Goal: Task Accomplishment & Management: Manage account settings

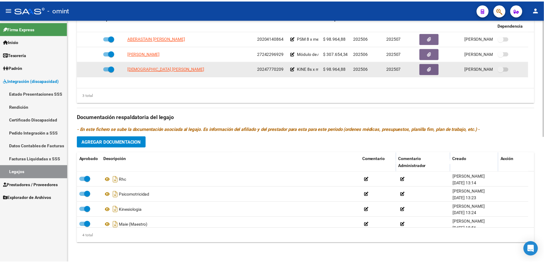
scroll to position [139, 0]
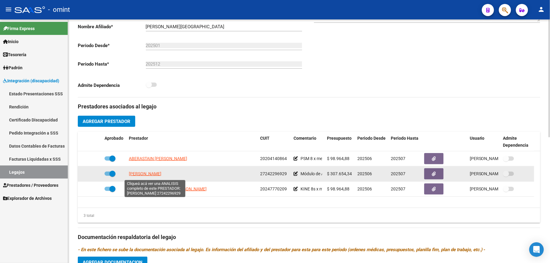
click at [161, 174] on span "[PERSON_NAME]" at bounding box center [145, 173] width 33 height 5
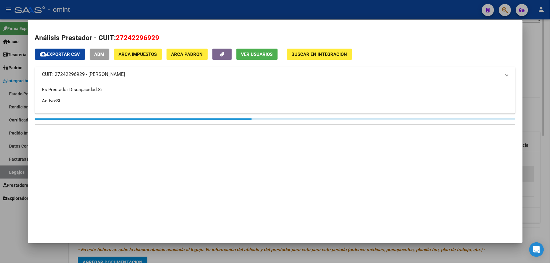
scroll to position [145, 0]
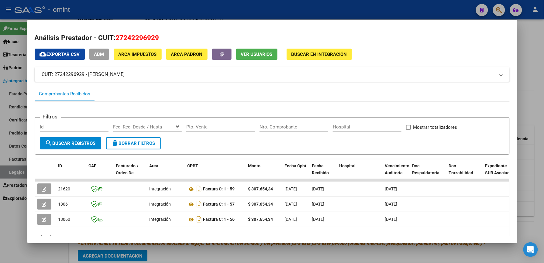
click at [534, 48] on div at bounding box center [272, 131] width 544 height 263
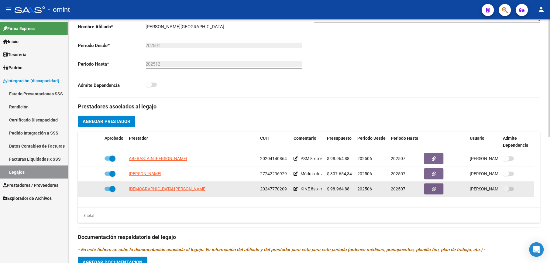
scroll to position [0, 0]
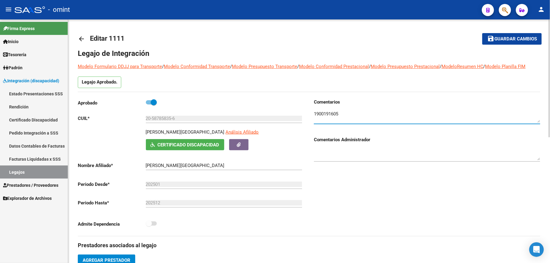
drag, startPoint x: 338, startPoint y: 115, endPoint x: 313, endPoint y: 112, distance: 25.3
click at [313, 112] on div "Comentarios Comentarios Administrador" at bounding box center [424, 167] width 231 height 137
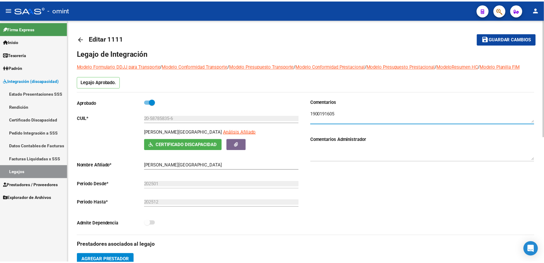
scroll to position [202, 0]
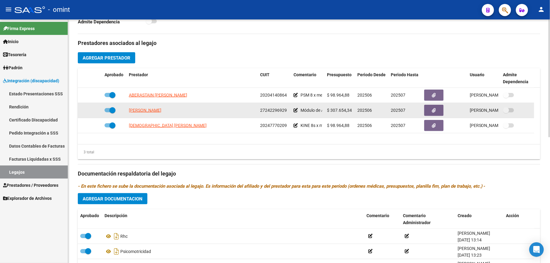
click at [158, 114] on app-link-go-to "[PERSON_NAME]" at bounding box center [145, 110] width 33 height 7
click at [159, 111] on span "[PERSON_NAME]" at bounding box center [145, 110] width 33 height 5
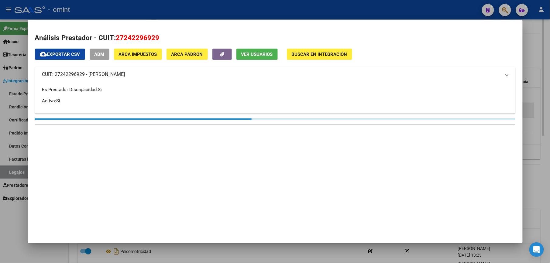
scroll to position [209, 0]
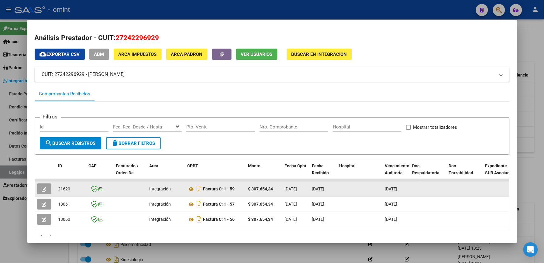
click at [42, 187] on icon "button" at bounding box center [44, 189] width 5 height 5
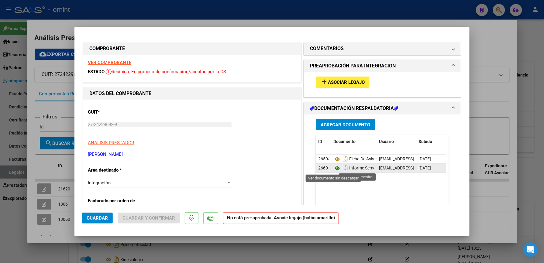
click at [336, 169] on icon at bounding box center [337, 168] width 8 height 7
click at [481, 48] on div at bounding box center [272, 131] width 544 height 263
type input "$ 0,00"
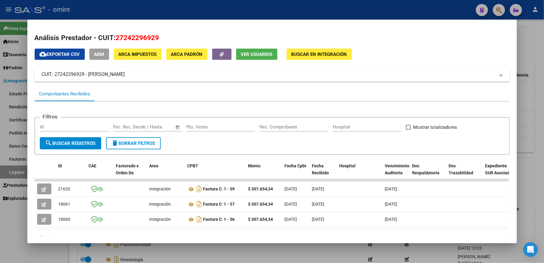
click at [530, 69] on div at bounding box center [272, 131] width 544 height 263
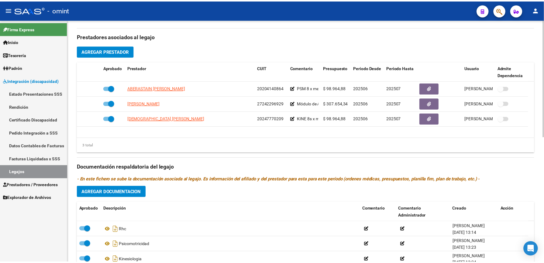
scroll to position [202, 0]
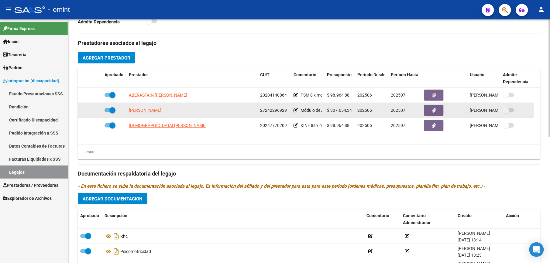
click at [107, 112] on span at bounding box center [110, 110] width 11 height 4
click at [107, 112] on input "checkbox" at bounding box center [107, 112] width 0 height 0
checkbox input "false"
click at [94, 111] on icon at bounding box center [93, 110] width 4 height 4
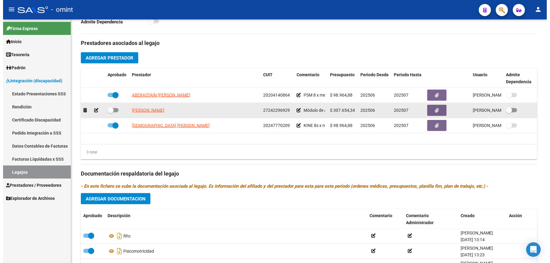
scroll to position [209, 0]
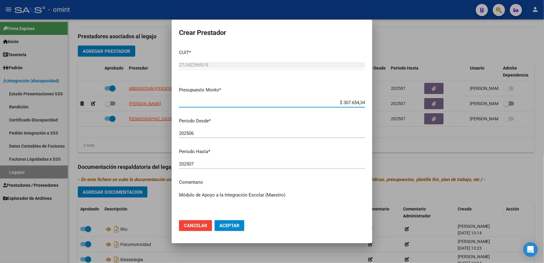
click at [195, 166] on input "202507" at bounding box center [272, 163] width 186 height 5
type input "202508"
click at [235, 223] on button "Aceptar" at bounding box center [230, 225] width 30 height 11
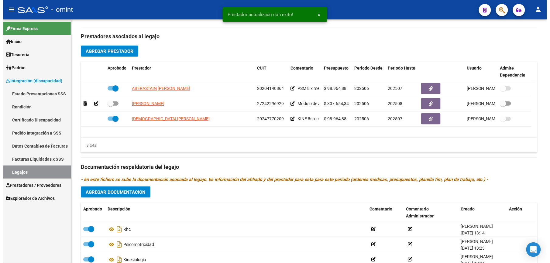
scroll to position [202, 0]
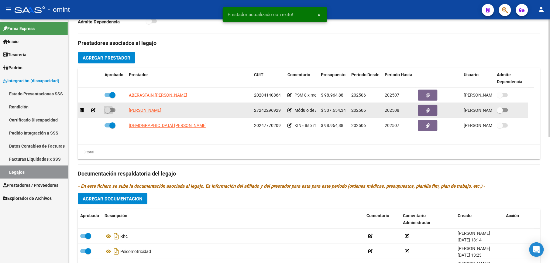
click at [115, 112] on span at bounding box center [110, 110] width 11 height 4
click at [108, 112] on input "checkbox" at bounding box center [107, 112] width 0 height 0
checkbox input "true"
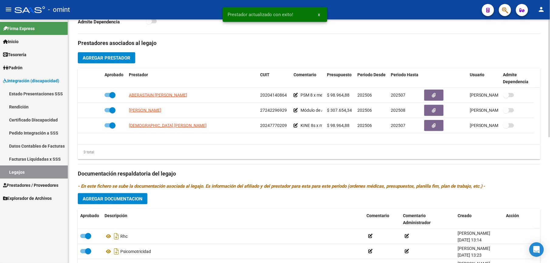
scroll to position [0, 0]
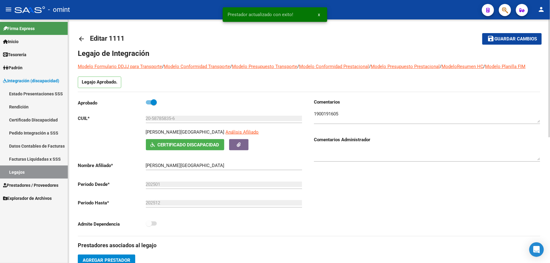
click at [512, 40] on span "Guardar cambios" at bounding box center [515, 38] width 43 height 5
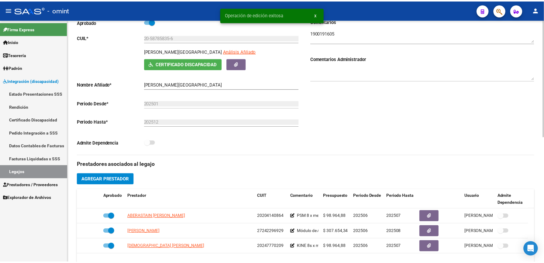
scroll to position [162, 0]
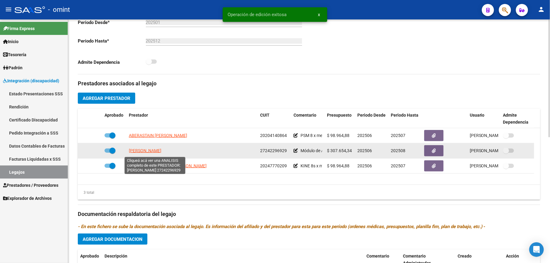
click at [152, 152] on span "[PERSON_NAME]" at bounding box center [145, 150] width 33 height 5
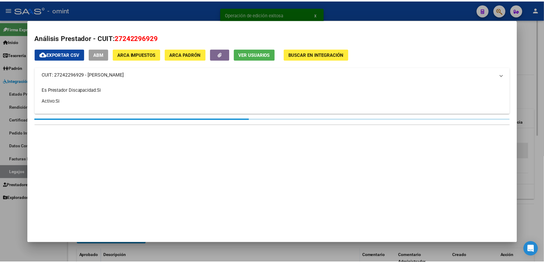
scroll to position [169, 0]
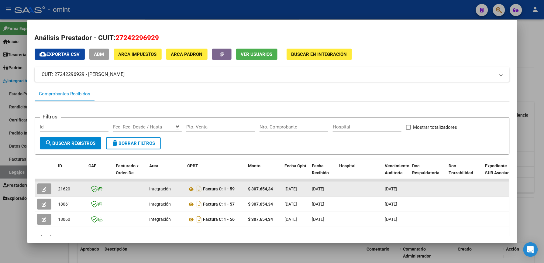
click at [44, 188] on button "button" at bounding box center [44, 189] width 14 height 11
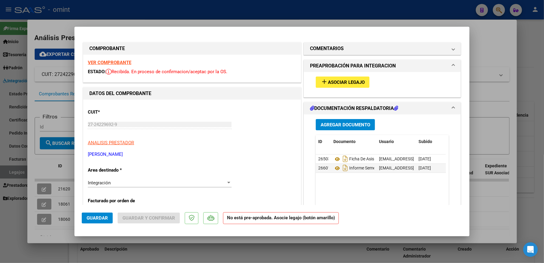
click at [115, 64] on strong "VER COMPROBANTE" at bounding box center [109, 62] width 43 height 5
click at [342, 81] on span "Asociar Legajo" at bounding box center [346, 82] width 37 height 5
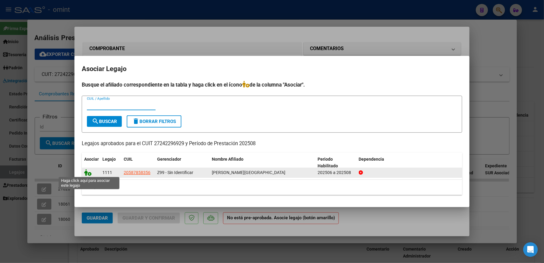
click at [88, 173] on icon at bounding box center [87, 172] width 7 height 7
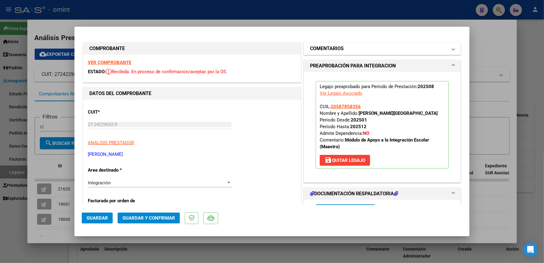
click at [349, 47] on mat-panel-title "COMENTARIOS" at bounding box center [378, 48] width 137 height 7
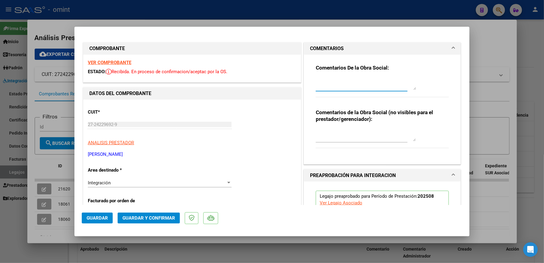
click at [333, 82] on textarea at bounding box center [366, 84] width 100 height 12
type textarea "e"
click at [333, 82] on textarea at bounding box center [366, 84] width 100 height 12
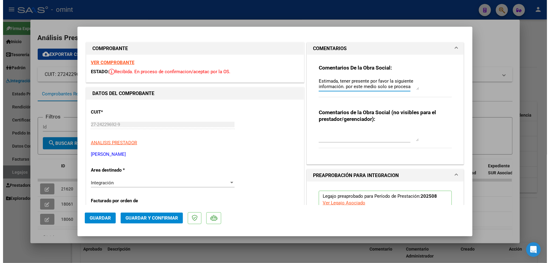
scroll to position [5, 0]
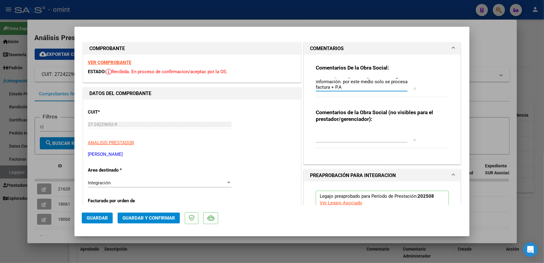
type textarea "Estimada, tener presente por favor la siguiente información. por este medio sol…"
click at [151, 218] on span "Guardar y Confirmar" at bounding box center [148, 217] width 53 height 5
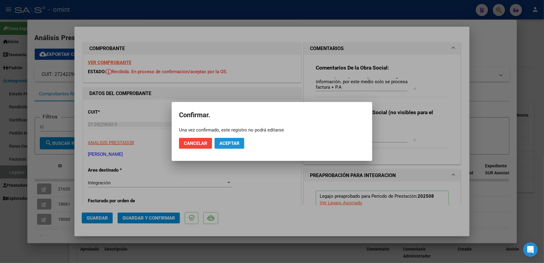
click at [232, 142] on span "Aceptar" at bounding box center [229, 143] width 20 height 5
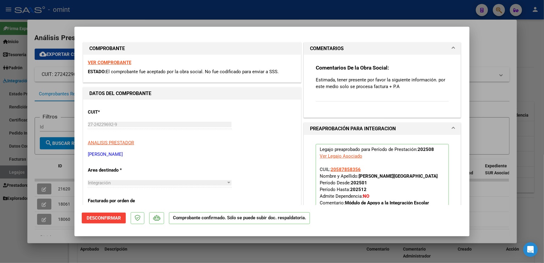
click at [494, 64] on div at bounding box center [272, 131] width 544 height 263
type input "$ 0,00"
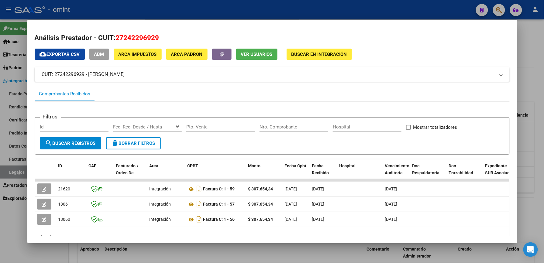
click at [527, 77] on div at bounding box center [272, 131] width 544 height 263
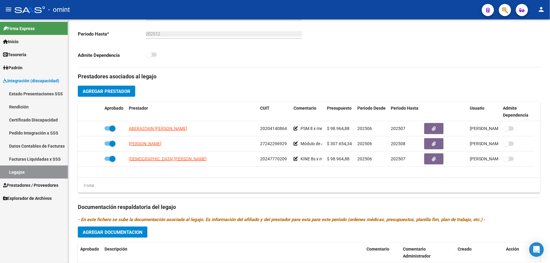
scroll to position [162, 0]
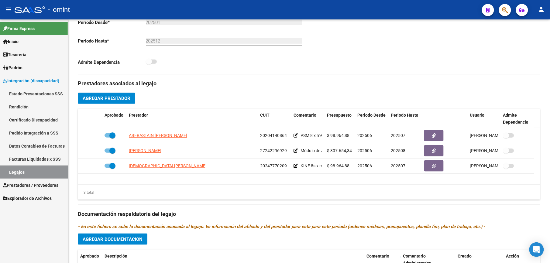
click at [12, 172] on link "Legajos" at bounding box center [34, 172] width 68 height 13
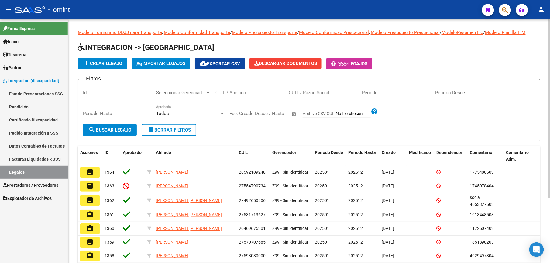
click at [96, 94] on input "Id" at bounding box center [117, 92] width 69 height 5
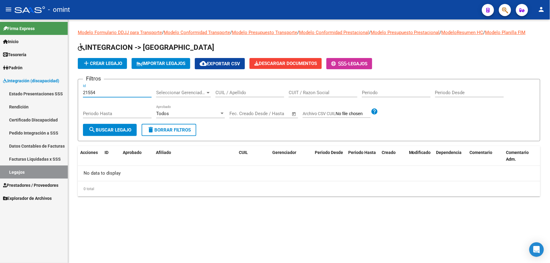
type input "21554"
click at [312, 90] on input "CUIT / Razon Social" at bounding box center [323, 92] width 69 height 5
paste input "23351576774"
type input "23351576774"
click at [110, 126] on button "search Buscar Legajo" at bounding box center [110, 130] width 54 height 12
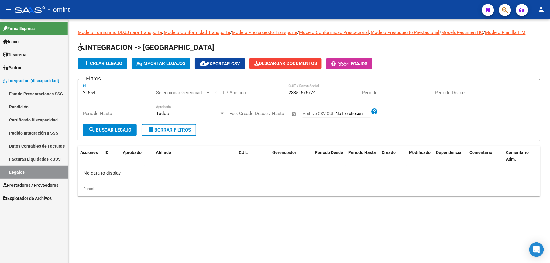
drag, startPoint x: 95, startPoint y: 94, endPoint x: 81, endPoint y: 95, distance: 13.7
click at [81, 95] on form "Filtros 21554 Id Seleccionar Gerenciador Seleccionar Gerenciador CUIL / Apellid…" at bounding box center [309, 110] width 463 height 62
click at [114, 134] on button "search Buscar Legajo" at bounding box center [110, 130] width 54 height 12
drag, startPoint x: 321, startPoint y: 94, endPoint x: 254, endPoint y: 92, distance: 66.6
click at [254, 92] on div "Filtros Id Seleccionar Gerenciador Seleccionar Gerenciador CUIL / Apellido 2335…" at bounding box center [309, 104] width 452 height 40
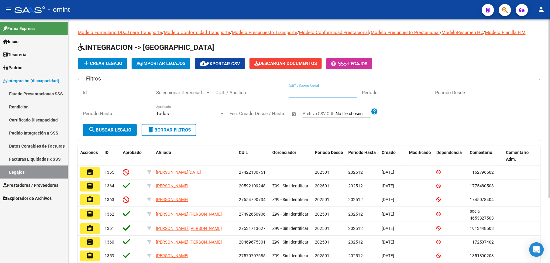
click at [256, 94] on input "CUIL / Apellido" at bounding box center [249, 92] width 69 height 5
click at [99, 128] on span "search Buscar Legajo" at bounding box center [109, 129] width 43 height 5
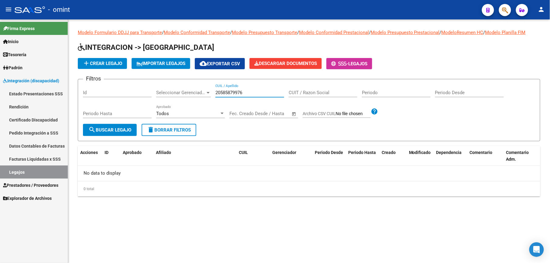
click at [250, 93] on input "20585879976" at bounding box center [249, 92] width 69 height 5
type input "2"
type input "20585879976"
click at [123, 128] on span "search Buscar Legajo" at bounding box center [109, 129] width 43 height 5
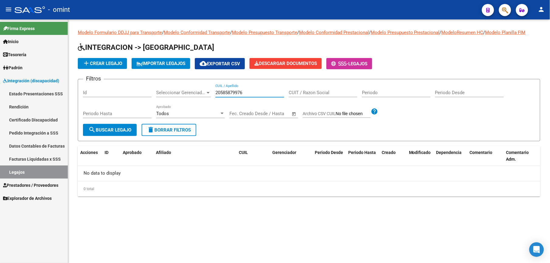
drag, startPoint x: 246, startPoint y: 91, endPoint x: 212, endPoint y: 95, distance: 34.6
click at [212, 95] on div "Filtros Id Seleccionar Gerenciador Seleccionar Gerenciador 20585879976 CUIL / A…" at bounding box center [309, 104] width 452 height 40
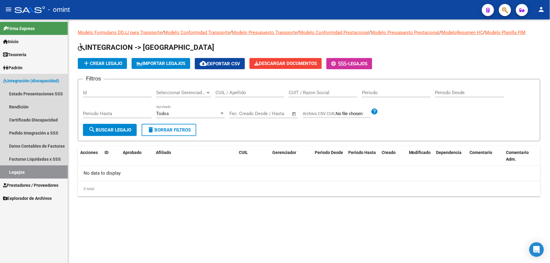
click at [16, 168] on link "Legajos" at bounding box center [34, 172] width 68 height 13
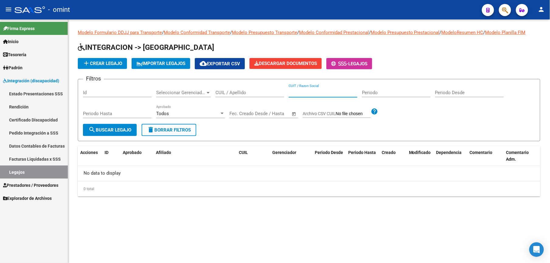
click at [306, 90] on input "CUIT / Razon Social" at bounding box center [323, 92] width 69 height 5
paste input "27343704017"
type input "27343704017"
click at [104, 135] on button "search Buscar Legajo" at bounding box center [110, 130] width 54 height 12
click at [105, 94] on input "Id" at bounding box center [117, 92] width 69 height 5
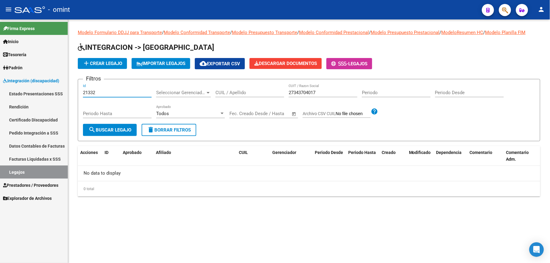
type input "21332"
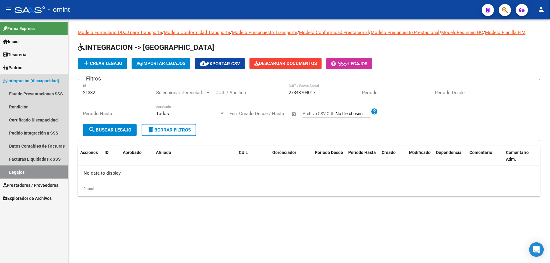
click at [16, 167] on link "Legajos" at bounding box center [34, 172] width 68 height 13
click at [15, 173] on link "Legajos" at bounding box center [34, 172] width 68 height 13
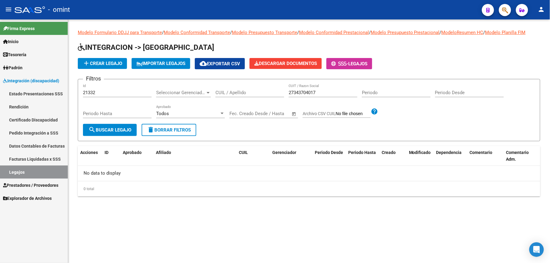
click at [173, 129] on span "delete Borrar Filtros" at bounding box center [169, 129] width 44 height 5
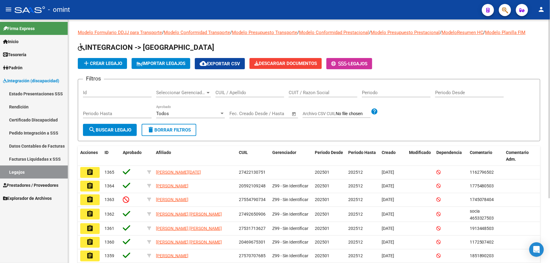
click at [230, 94] on input "CUIL / Apellido" at bounding box center [249, 92] width 69 height 5
type input "23576158629"
click at [118, 128] on span "search Buscar Legajo" at bounding box center [109, 129] width 43 height 5
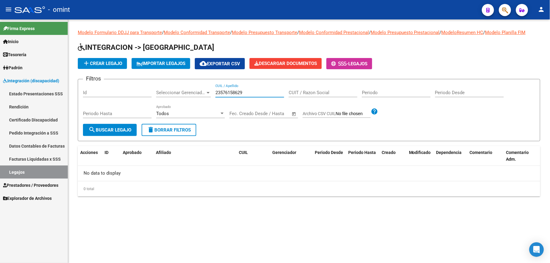
drag, startPoint x: 244, startPoint y: 93, endPoint x: 214, endPoint y: 91, distance: 30.4
click at [214, 91] on div "Filtros Id Seleccionar Gerenciador Seleccionar Gerenciador 23576158629 CUIL / A…" at bounding box center [309, 104] width 452 height 40
click at [116, 127] on button "search Buscar Legajo" at bounding box center [110, 130] width 54 height 12
click at [321, 92] on input "CUIT / Razon Social" at bounding box center [323, 92] width 69 height 5
click at [313, 93] on input "CUIT / Razon Social" at bounding box center [323, 92] width 69 height 5
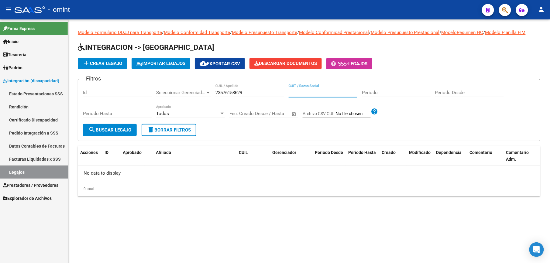
paste input "27343704017"
type input "27343704017"
click at [112, 130] on span "search Buscar Legajo" at bounding box center [109, 129] width 43 height 5
drag, startPoint x: 325, startPoint y: 94, endPoint x: 282, endPoint y: 91, distance: 42.3
click at [282, 91] on div "Filtros Id Seleccionar Gerenciador Seleccionar Gerenciador 23576158629 CUIL / A…" at bounding box center [309, 104] width 452 height 40
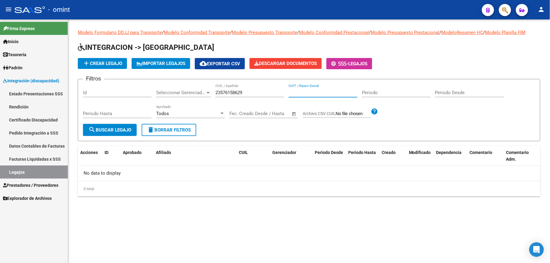
click at [119, 131] on span "search Buscar Legajo" at bounding box center [109, 129] width 43 height 5
drag, startPoint x: 244, startPoint y: 92, endPoint x: 215, endPoint y: 93, distance: 29.2
click at [215, 93] on div "Filtros Id Seleccionar Gerenciador Seleccionar Gerenciador 23576158629 CUIL / A…" at bounding box center [309, 104] width 452 height 40
click at [310, 92] on input "CUIT / Razon Social" at bounding box center [323, 92] width 69 height 5
paste input "33714782709"
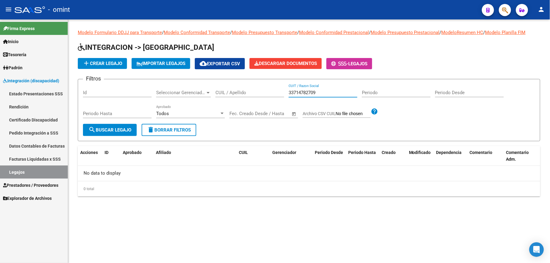
type input "33714782709"
click at [110, 129] on span "search Buscar Legajo" at bounding box center [109, 129] width 43 height 5
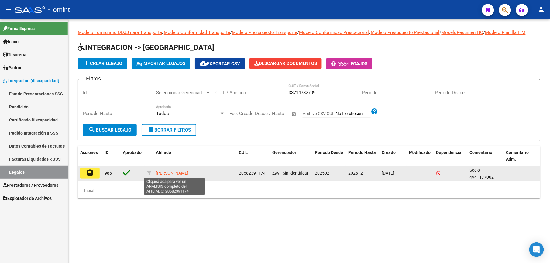
click at [168, 174] on span "[PERSON_NAME]" at bounding box center [172, 173] width 33 height 5
type textarea "20582391174"
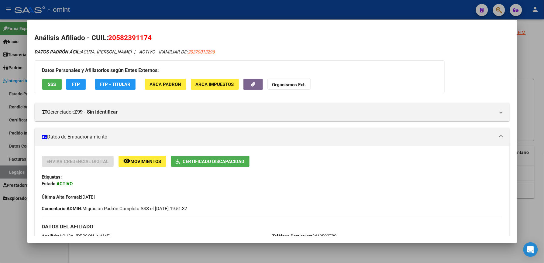
click at [528, 57] on div at bounding box center [272, 131] width 544 height 263
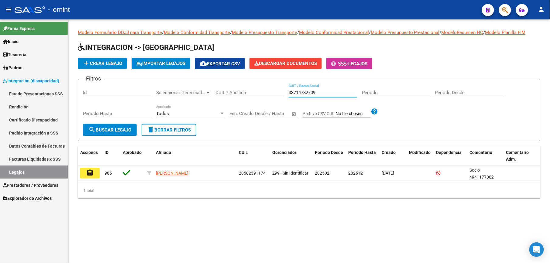
drag, startPoint x: 324, startPoint y: 92, endPoint x: 243, endPoint y: 89, distance: 80.3
click at [243, 89] on div "Filtros Id Seleccionar Gerenciador Seleccionar Gerenciador CUIL / Apellido 3371…" at bounding box center [309, 104] width 452 height 40
click at [100, 87] on div "Id" at bounding box center [117, 90] width 69 height 13
click at [100, 89] on div "Id" at bounding box center [117, 90] width 69 height 13
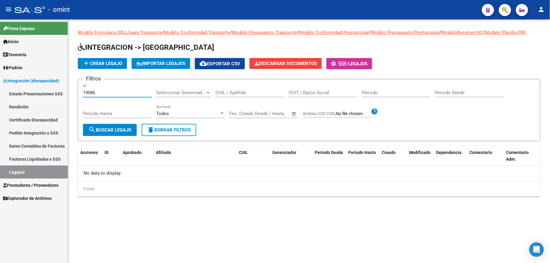
type input "19086"
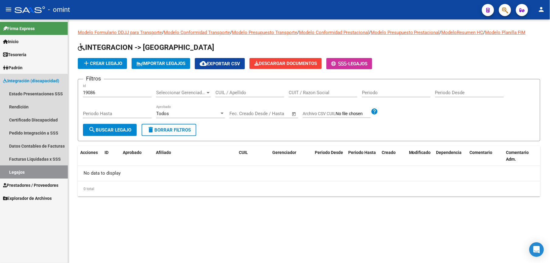
click at [19, 171] on link "Legajos" at bounding box center [34, 172] width 68 height 13
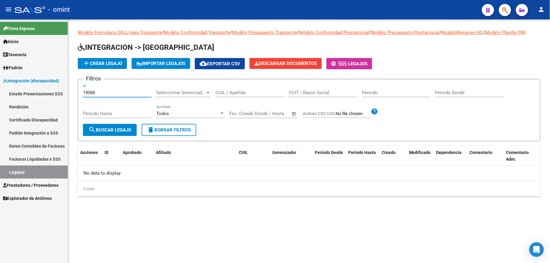
drag, startPoint x: 98, startPoint y: 94, endPoint x: 64, endPoint y: 90, distance: 34.3
click at [64, 90] on mat-sidenav-container "Firma Express Inicio Calendario SSS Instructivos Contacto OS Tesorería Extracto…" at bounding box center [275, 141] width 550 height 244
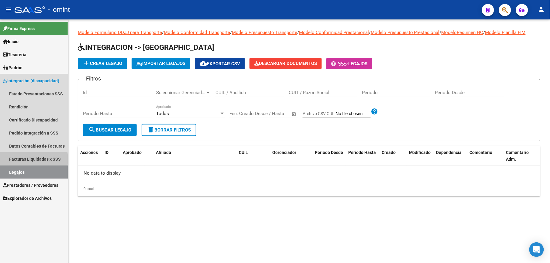
click at [26, 159] on link "Facturas Liquidadas x SSS" at bounding box center [34, 159] width 68 height 13
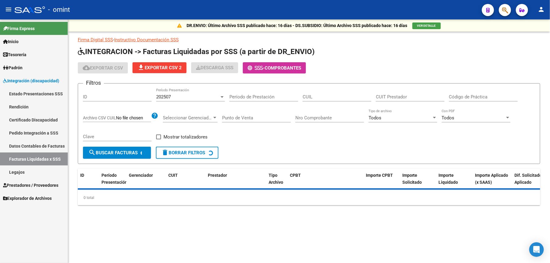
click at [21, 172] on link "Legajos" at bounding box center [34, 172] width 68 height 13
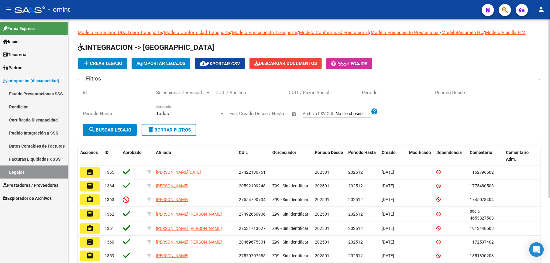
click at [236, 97] on div "CUIL / Apellido" at bounding box center [249, 90] width 69 height 13
click at [239, 91] on input "CUIL / Apellido" at bounding box center [249, 92] width 69 height 5
paste input "20582391174"
type input "20582391174"
click at [108, 130] on span "search Buscar Legajo" at bounding box center [109, 129] width 43 height 5
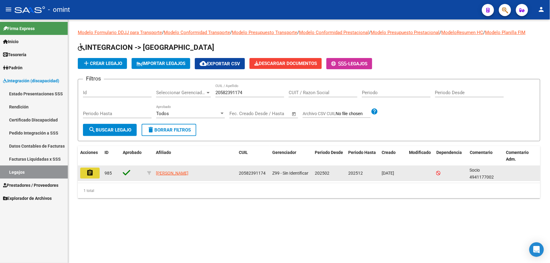
click at [89, 172] on mat-icon "assignment" at bounding box center [89, 172] width 7 height 7
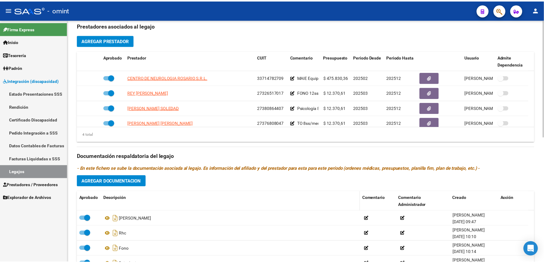
scroll to position [260, 0]
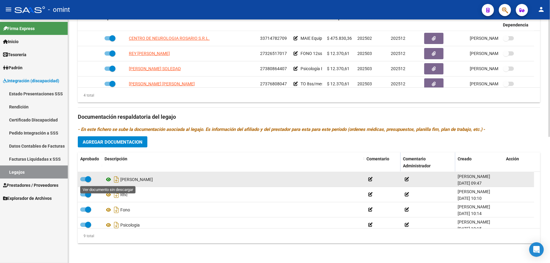
click at [110, 179] on icon at bounding box center [109, 179] width 8 height 7
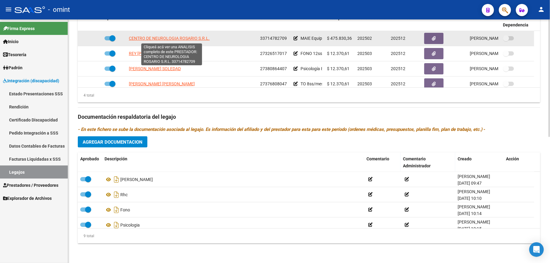
click at [167, 39] on span "CENTRO DE NEUROLOGIA ROSARIO S.R.L." at bounding box center [169, 38] width 81 height 5
type textarea "33714782709"
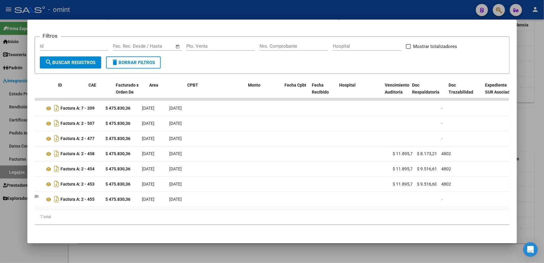
scroll to position [0, 0]
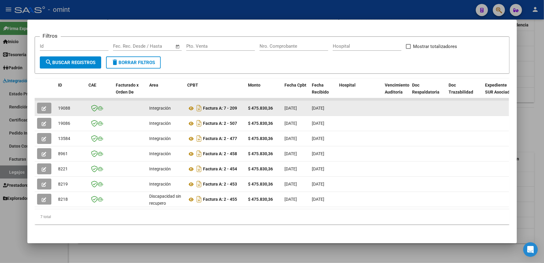
click at [44, 106] on button "button" at bounding box center [44, 108] width 14 height 11
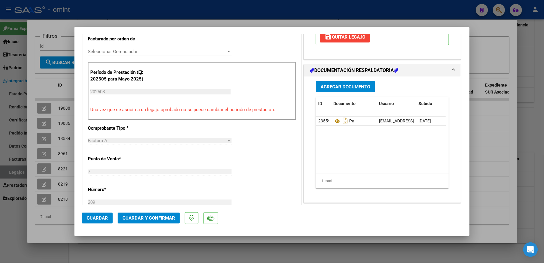
scroll to position [122, 0]
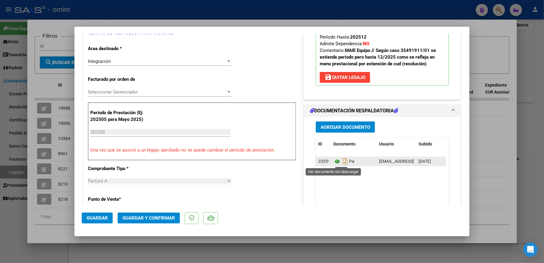
click at [334, 160] on icon at bounding box center [337, 161] width 8 height 7
click at [335, 162] on icon at bounding box center [337, 161] width 8 height 7
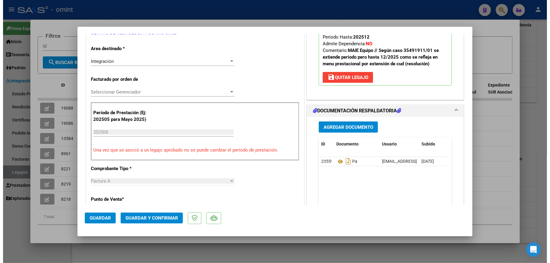
scroll to position [0, 0]
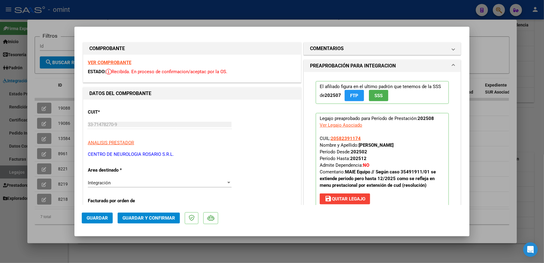
click at [118, 61] on strong "VER COMPROBANTE" at bounding box center [109, 62] width 43 height 5
click at [495, 132] on div at bounding box center [272, 131] width 544 height 263
type input "$ 0,00"
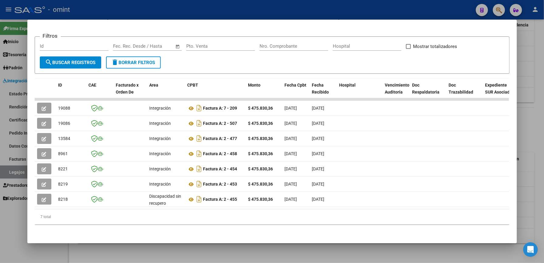
click at [520, 151] on div at bounding box center [272, 131] width 544 height 263
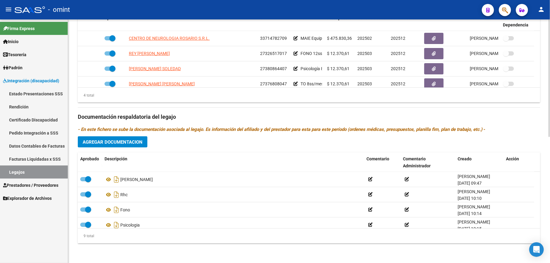
scroll to position [260, 0]
click at [13, 170] on link "Legajos" at bounding box center [34, 172] width 68 height 13
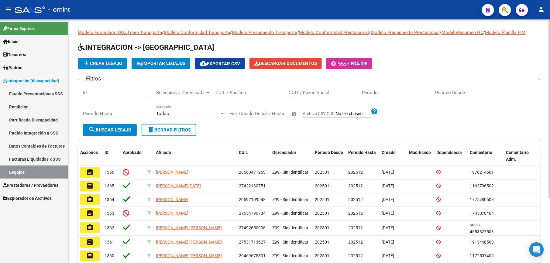
click at [298, 88] on div "CUIT / Razon Social" at bounding box center [323, 90] width 69 height 13
click at [293, 90] on input "CUIT / Razon Social" at bounding box center [323, 92] width 69 height 5
paste input "27126615693"
type input "27126615693"
click at [118, 128] on span "search Buscar Legajo" at bounding box center [109, 129] width 43 height 5
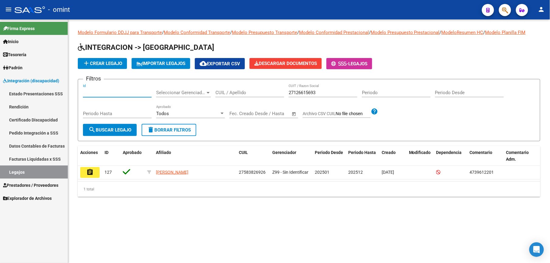
click at [99, 90] on input "Id" at bounding box center [117, 92] width 69 height 5
type input "11189"
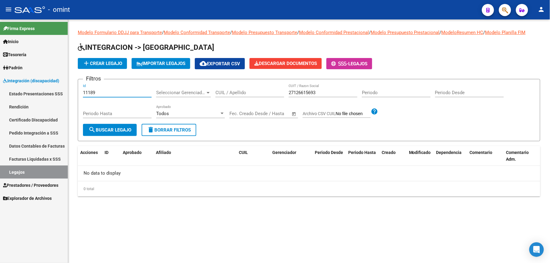
drag, startPoint x: 99, startPoint y: 92, endPoint x: 67, endPoint y: 92, distance: 31.6
click at [67, 92] on mat-sidenav-container "Firma Express Inicio Calendario SSS Instructivos Contacto OS Tesorería Extracto…" at bounding box center [275, 141] width 550 height 244
click at [115, 132] on span "search Buscar Legajo" at bounding box center [109, 129] width 43 height 5
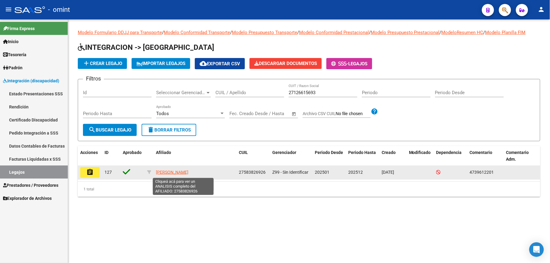
click at [184, 173] on span "[PERSON_NAME]" at bounding box center [172, 172] width 33 height 5
type textarea "27583826926"
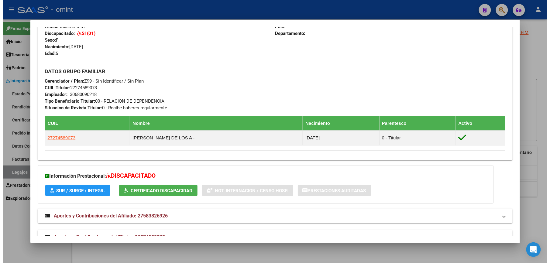
scroll to position [259, 0]
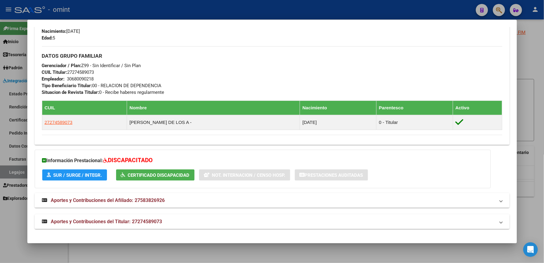
click at [526, 60] on div at bounding box center [272, 131] width 544 height 263
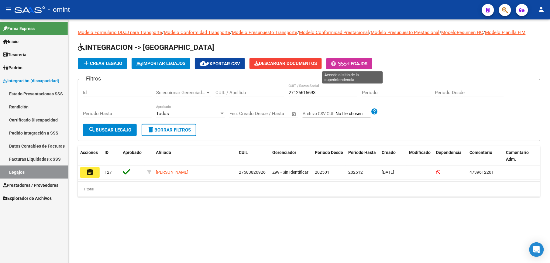
click at [353, 65] on span "Legajos" at bounding box center [357, 63] width 19 height 5
click at [20, 170] on link "Legajos" at bounding box center [34, 172] width 68 height 13
click at [167, 128] on span "delete Borrar Filtros" at bounding box center [169, 129] width 44 height 5
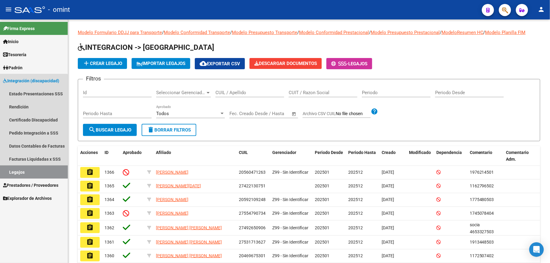
click at [10, 173] on link "Legajos" at bounding box center [34, 172] width 68 height 13
click at [14, 78] on span "Integración (discapacidad)" at bounding box center [31, 81] width 56 height 7
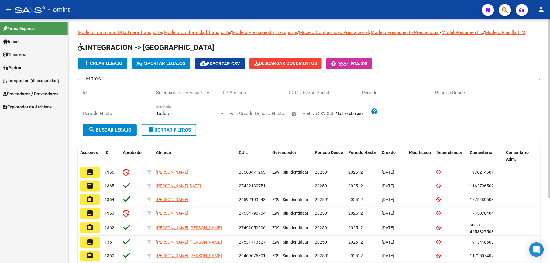
click at [163, 126] on button "delete Borrar Filtros" at bounding box center [169, 130] width 55 height 12
click at [116, 128] on span "search Buscar Legajo" at bounding box center [109, 129] width 43 height 5
click at [163, 128] on span "delete Borrar Filtros" at bounding box center [169, 129] width 44 height 5
click at [243, 93] on input "CUIL / Apellido" at bounding box center [249, 92] width 69 height 5
paste input "23569267609"
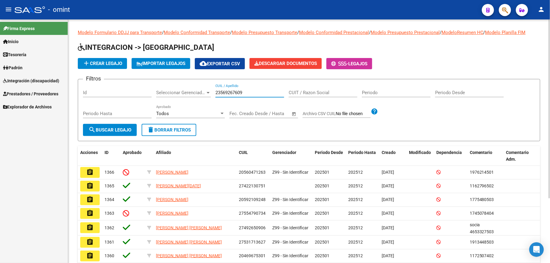
type input "23569267609"
click at [110, 129] on span "search Buscar Legajo" at bounding box center [109, 129] width 43 height 5
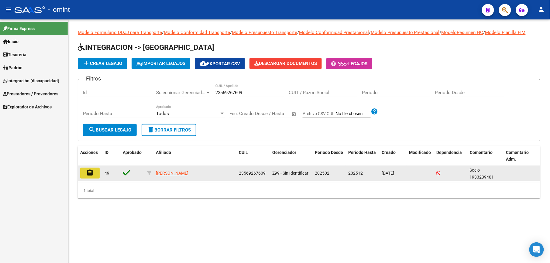
click at [91, 173] on mat-icon "assignment" at bounding box center [89, 172] width 7 height 7
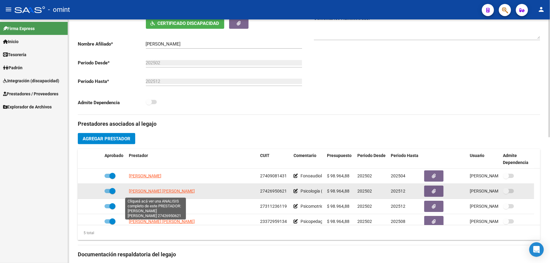
click at [157, 192] on span "[PERSON_NAME]" at bounding box center [162, 191] width 66 height 5
type textarea "27426950621"
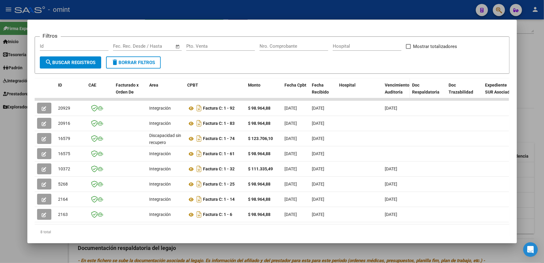
scroll to position [102, 0]
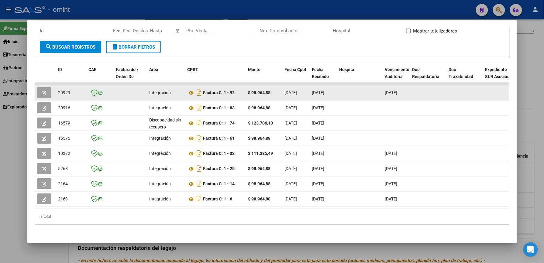
click at [42, 91] on icon "button" at bounding box center [44, 93] width 5 height 5
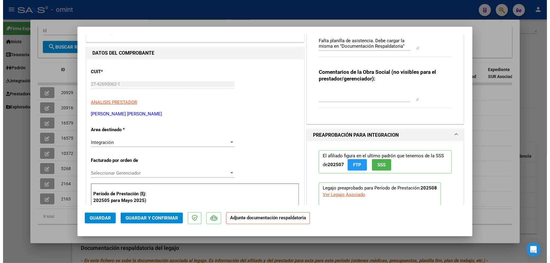
scroll to position [0, 0]
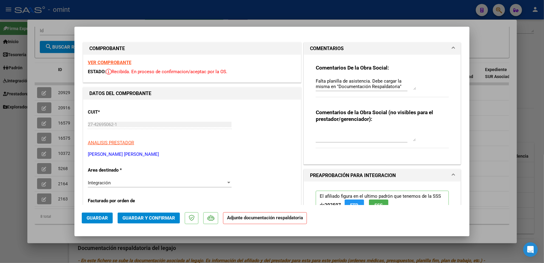
click at [491, 106] on div at bounding box center [272, 131] width 544 height 263
type input "$ 0,00"
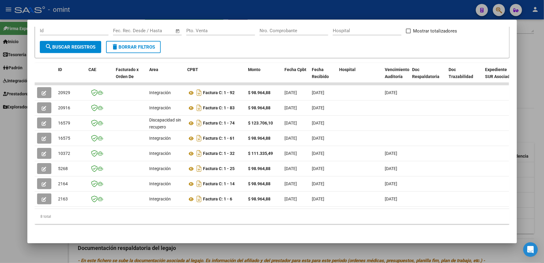
click at [525, 111] on div at bounding box center [272, 131] width 544 height 263
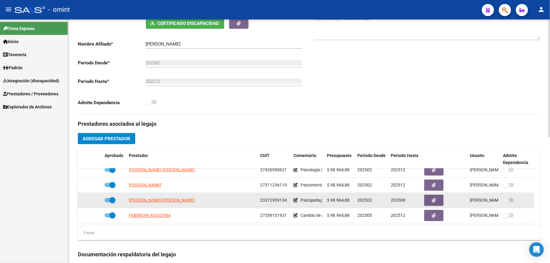
scroll to position [2, 0]
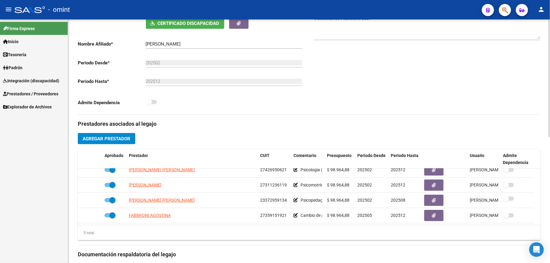
click at [444, 88] on div "Comentarios Comentarios Administrador" at bounding box center [424, 45] width 231 height 137
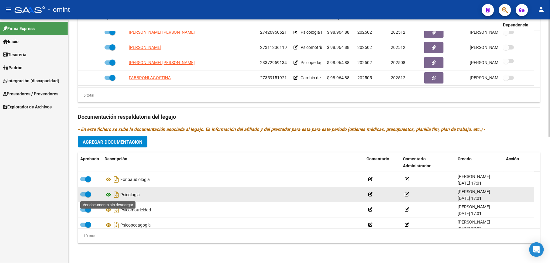
click at [108, 194] on icon at bounding box center [109, 194] width 8 height 7
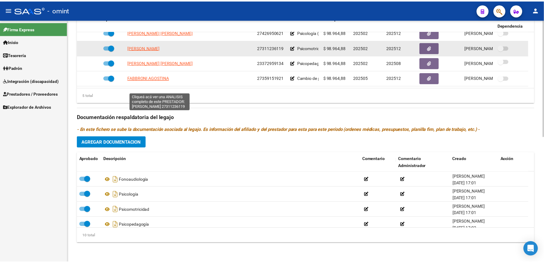
scroll to position [179, 0]
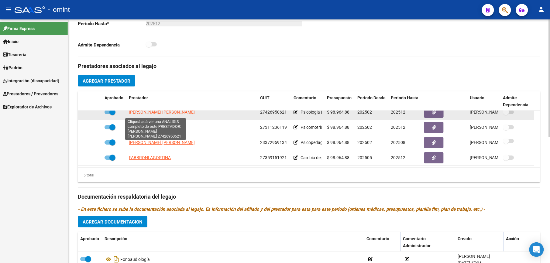
click at [160, 115] on span "[PERSON_NAME]" at bounding box center [162, 112] width 66 height 5
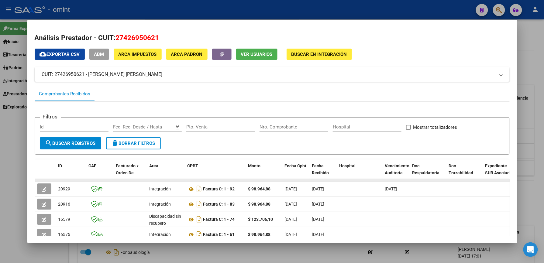
scroll to position [102, 0]
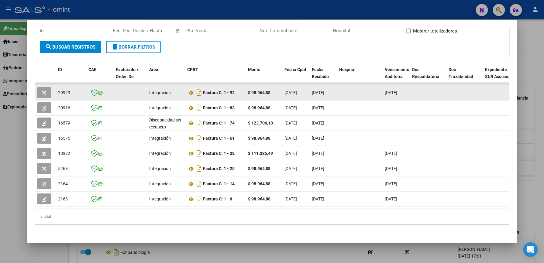
click at [42, 91] on icon "button" at bounding box center [44, 93] width 5 height 5
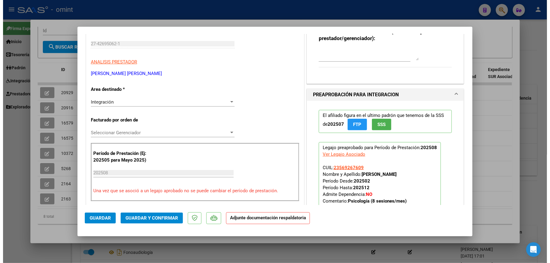
scroll to position [0, 0]
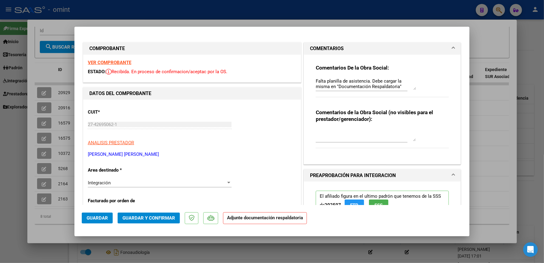
click at [481, 109] on div at bounding box center [272, 131] width 544 height 263
type input "$ 0,00"
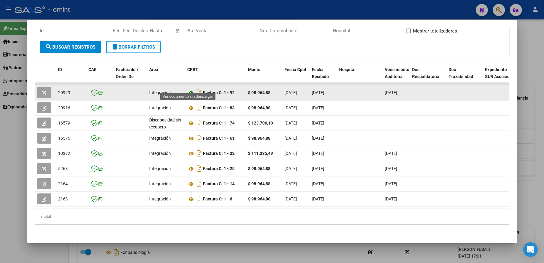
click at [188, 89] on icon at bounding box center [192, 92] width 8 height 7
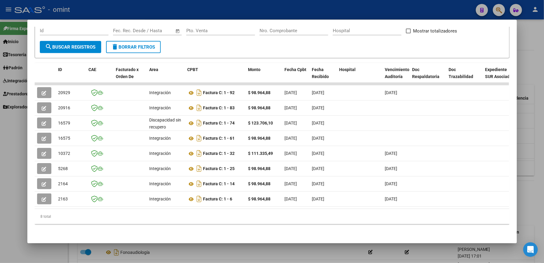
click at [526, 78] on div at bounding box center [272, 131] width 544 height 263
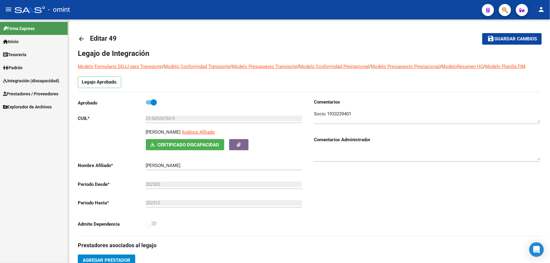
click at [20, 65] on span "Padrón" at bounding box center [12, 67] width 19 height 7
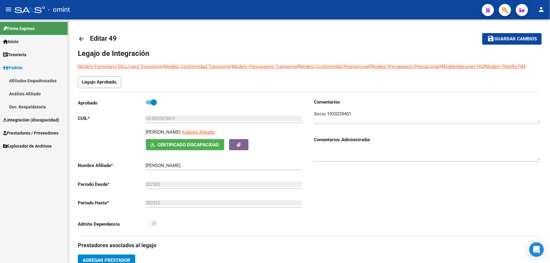
click at [25, 121] on span "Integración (discapacidad)" at bounding box center [31, 120] width 56 height 7
click at [19, 67] on span "Padrón" at bounding box center [12, 67] width 19 height 7
click at [25, 121] on span "Integración (discapacidad)" at bounding box center [31, 120] width 56 height 7
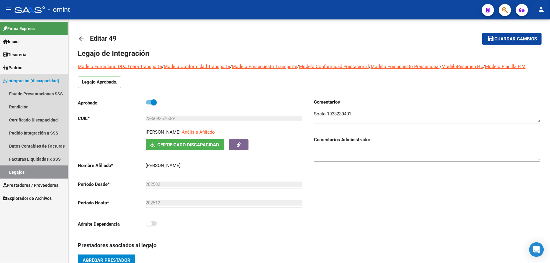
click at [19, 173] on link "Legajos" at bounding box center [34, 172] width 68 height 13
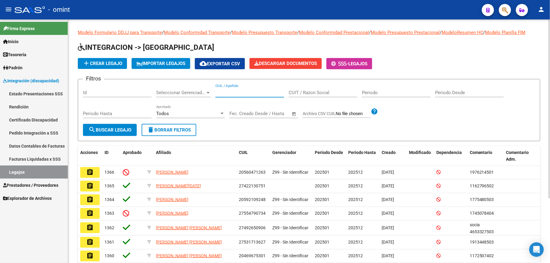
click at [227, 90] on input "CUIL / Apellido" at bounding box center [249, 92] width 69 height 5
paste input "20572681336"
type input "20572681336"
click at [113, 128] on span "search Buscar Legajo" at bounding box center [109, 129] width 43 height 5
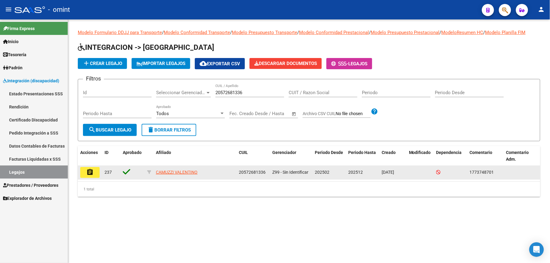
click at [89, 173] on mat-icon "assignment" at bounding box center [89, 172] width 7 height 7
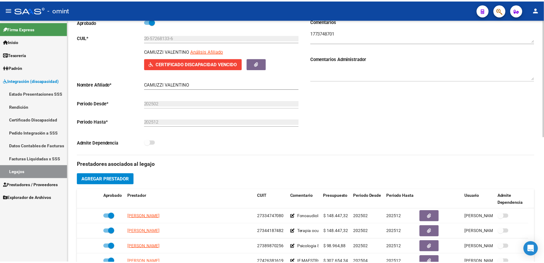
scroll to position [162, 0]
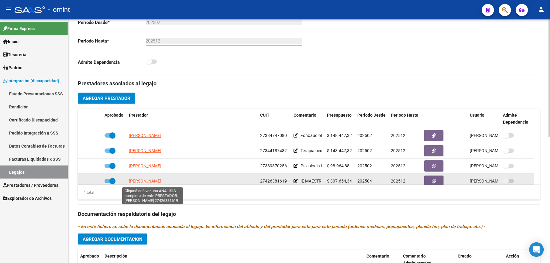
click at [153, 184] on span "[PERSON_NAME]" at bounding box center [145, 181] width 33 height 5
type textarea "27426381619"
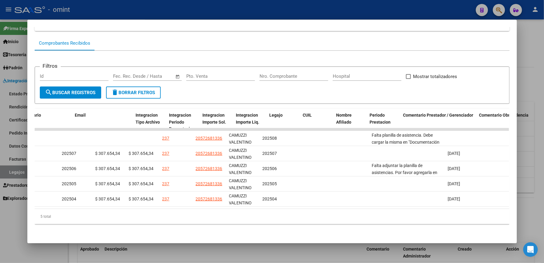
scroll to position [0, 0]
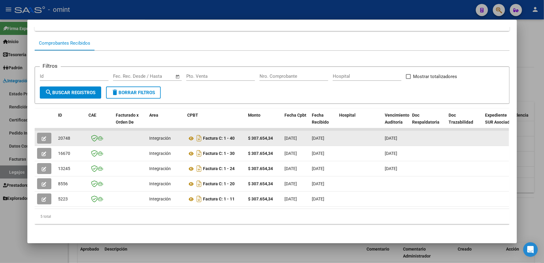
click at [43, 136] on icon "button" at bounding box center [44, 138] width 5 height 5
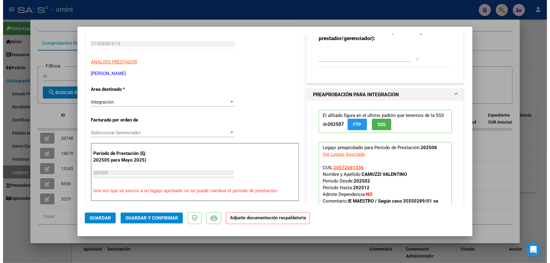
scroll to position [40, 0]
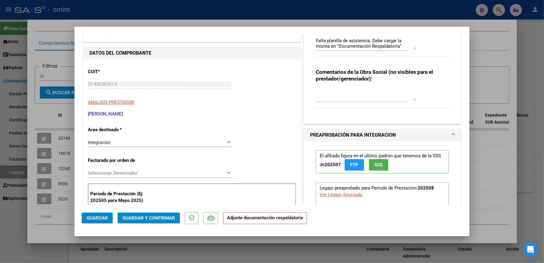
click at [525, 100] on div at bounding box center [272, 131] width 544 height 263
type input "$ 0,00"
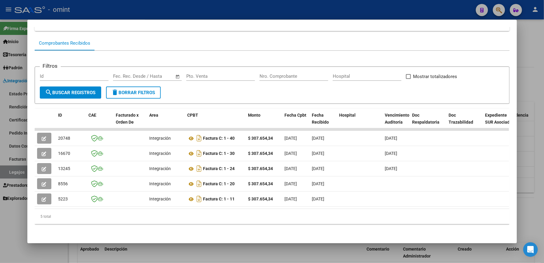
click at [525, 100] on div at bounding box center [272, 131] width 544 height 263
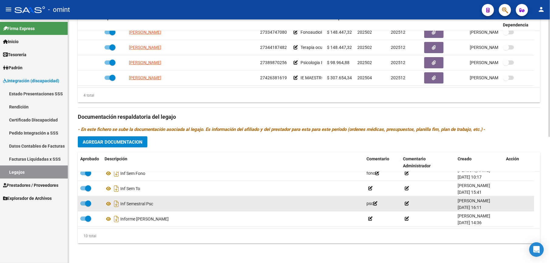
scroll to position [57, 0]
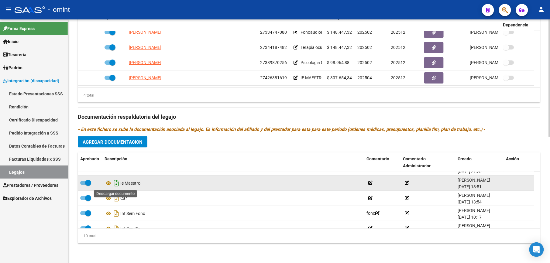
click at [115, 183] on icon "Descargar documento" at bounding box center [116, 183] width 8 height 10
click at [109, 181] on icon at bounding box center [109, 183] width 8 height 7
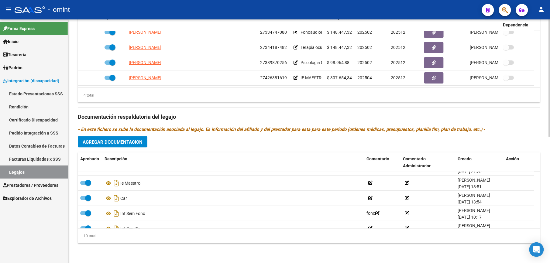
scroll to position [58, 0]
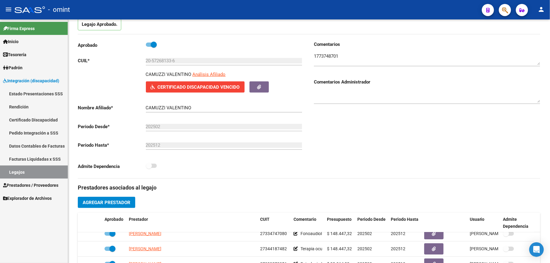
click at [16, 173] on link "Legajos" at bounding box center [34, 172] width 68 height 13
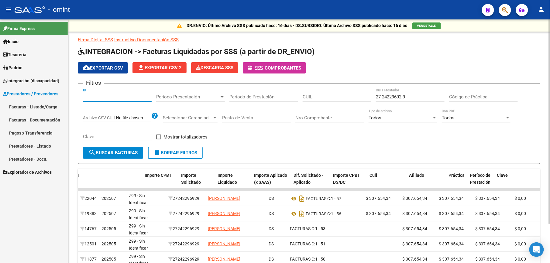
click at [92, 96] on input "ID" at bounding box center [117, 96] width 69 height 5
click at [97, 94] on input "ID" at bounding box center [117, 96] width 69 height 5
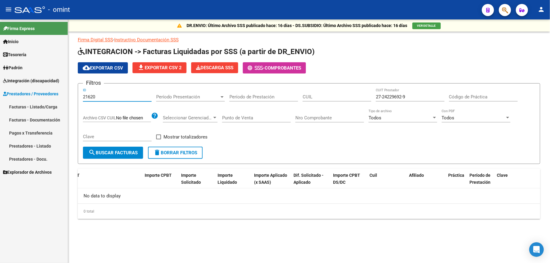
type input "21620"
drag, startPoint x: 411, startPoint y: 98, endPoint x: 334, endPoint y: 97, distance: 77.5
click at [334, 97] on div "Filtros 21620 ID Período Presentación Período Presentación Período de Prestació…" at bounding box center [309, 117] width 452 height 58
click at [126, 153] on span "search Buscar Facturas" at bounding box center [112, 152] width 49 height 5
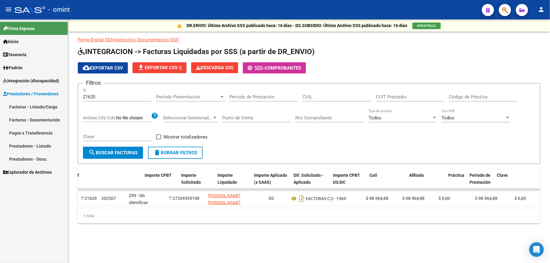
click at [26, 92] on span "Prestadores / Proveedores" at bounding box center [30, 94] width 55 height 7
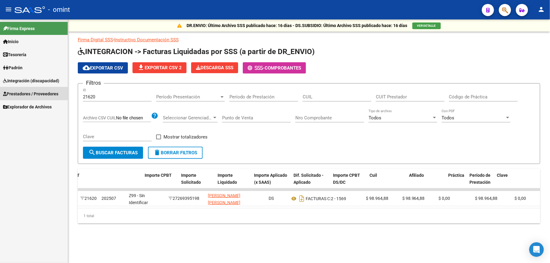
click at [32, 93] on span "Prestadores / Proveedores" at bounding box center [30, 94] width 55 height 7
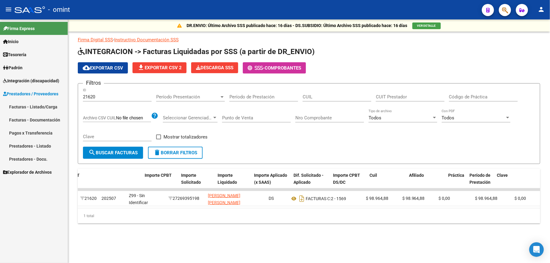
click at [184, 152] on span "delete Borrar Filtros" at bounding box center [175, 152] width 44 height 5
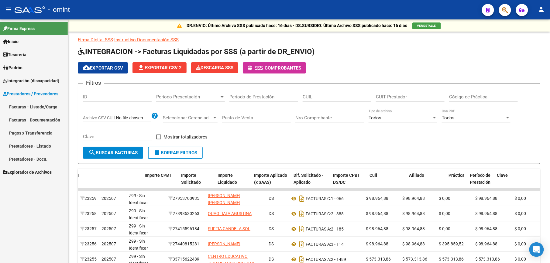
click at [28, 100] on link "Facturas - Listado/Carga" at bounding box center [34, 106] width 68 height 13
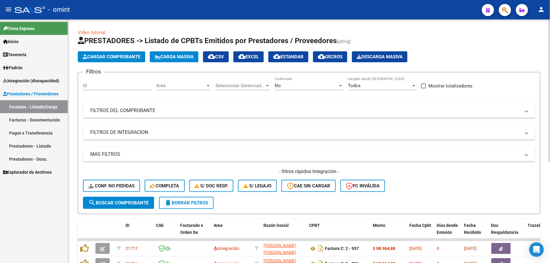
click at [187, 201] on span "delete Borrar Filtros" at bounding box center [186, 202] width 44 height 5
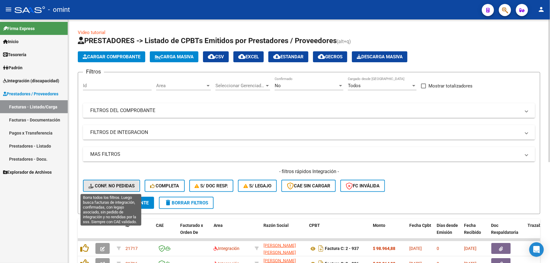
click at [109, 185] on span "Conf. no pedidas" at bounding box center [111, 185] width 46 height 5
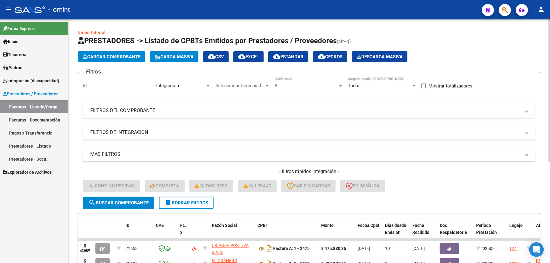
click at [104, 83] on div "Id" at bounding box center [117, 83] width 69 height 13
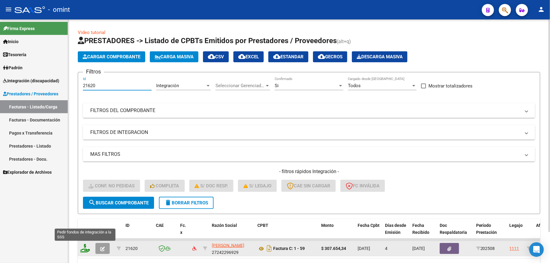
type input "21620"
click at [83, 246] on icon at bounding box center [85, 248] width 10 height 9
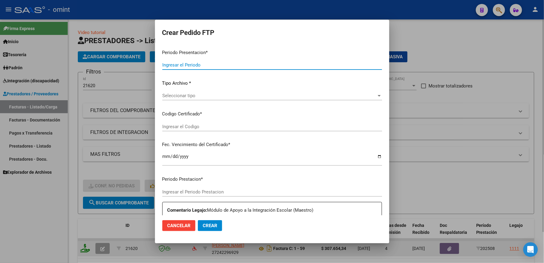
type input "202508"
type input "$ 307.654,34"
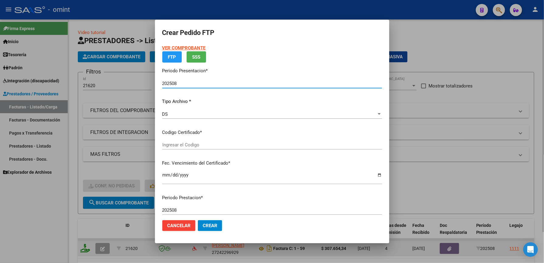
type input "3178145414"
type input "[DATE]"
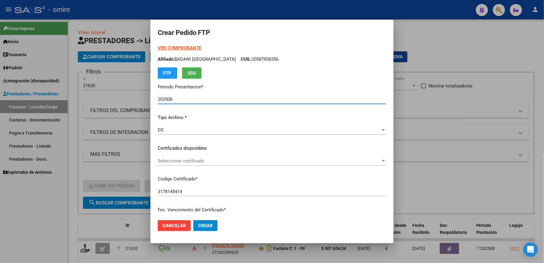
click at [179, 157] on div "Seleccionar certificado Seleccionar certificado" at bounding box center [272, 161] width 229 height 9
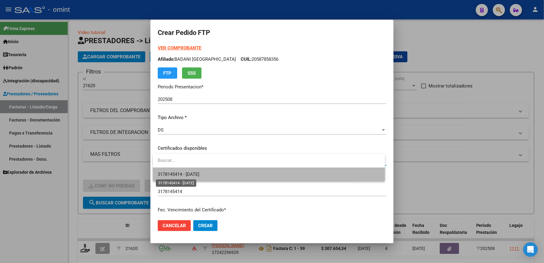
click at [177, 174] on span "3178145414 - [DATE]" at bounding box center [179, 174] width 42 height 5
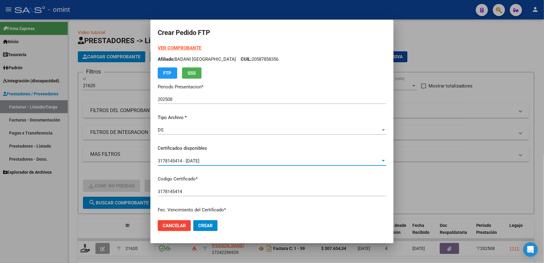
scroll to position [162, 0]
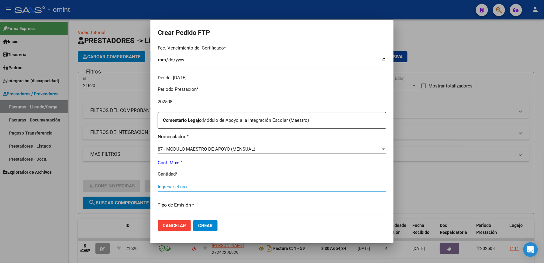
click at [173, 186] on input "Ingresar el nro" at bounding box center [272, 186] width 229 height 5
type input "1"
click at [206, 226] on span "Crear" at bounding box center [205, 225] width 15 height 5
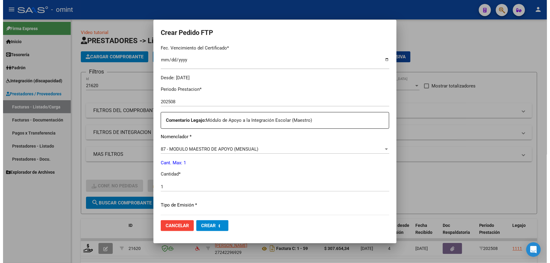
scroll to position [0, 0]
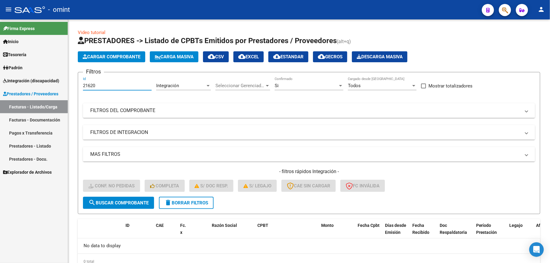
drag, startPoint x: 98, startPoint y: 84, endPoint x: 67, endPoint y: 88, distance: 31.5
click at [67, 88] on mat-sidenav-container "Firma Express Inicio Calendario SSS Instructivos Contacto OS Tesorería Extracto…" at bounding box center [275, 141] width 550 height 244
paste input "554"
type input "21554"
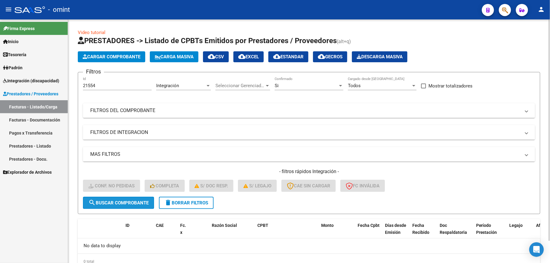
click at [140, 202] on span "search Buscar Comprobante" at bounding box center [118, 202] width 60 height 5
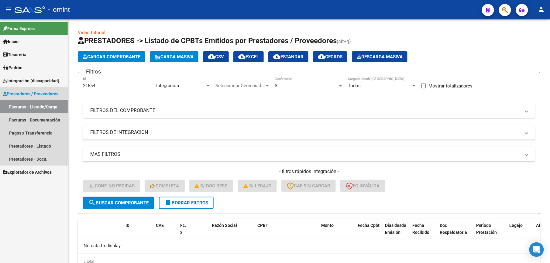
click at [35, 106] on link "Facturas - Listado/Carga" at bounding box center [34, 106] width 68 height 13
click at [33, 89] on link "Prestadores / Proveedores" at bounding box center [34, 93] width 68 height 13
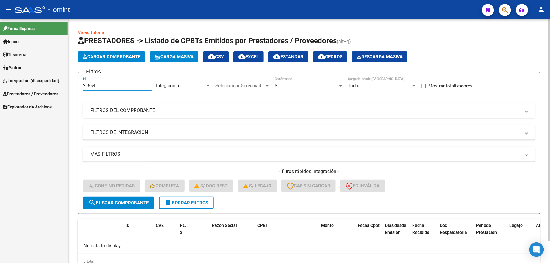
click at [100, 84] on input "21554" at bounding box center [117, 85] width 69 height 5
click at [115, 200] on span "search Buscar Comprobante" at bounding box center [118, 202] width 60 height 5
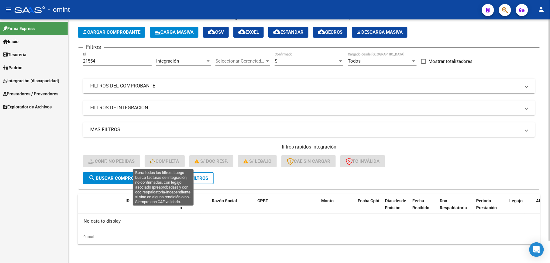
click at [168, 176] on mat-icon "delete" at bounding box center [167, 177] width 7 height 7
click at [180, 167] on button "Completa" at bounding box center [165, 161] width 40 height 12
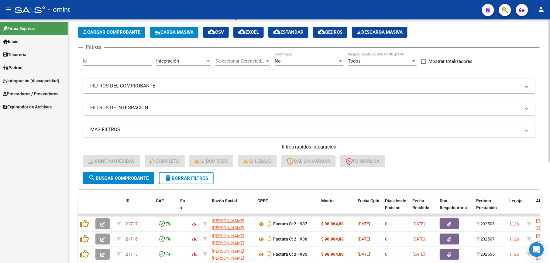
scroll to position [11, 0]
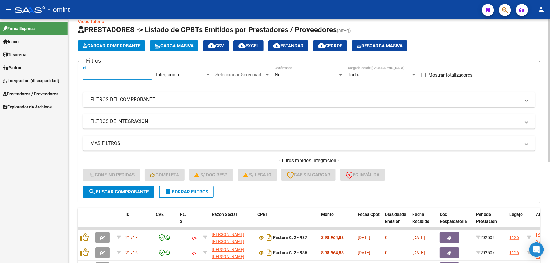
click at [95, 74] on input "Id" at bounding box center [117, 74] width 69 height 5
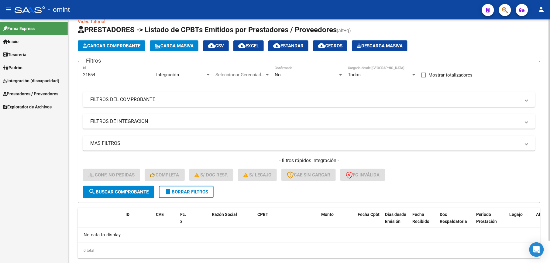
click at [313, 71] on div "No Confirmado" at bounding box center [309, 72] width 69 height 13
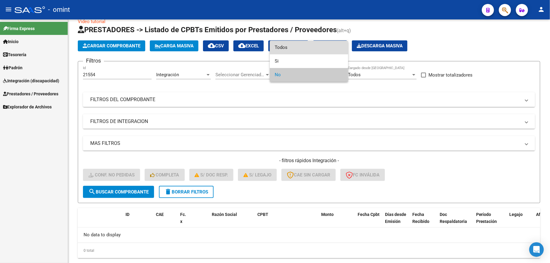
click at [288, 45] on span "Todos" at bounding box center [309, 48] width 69 height 14
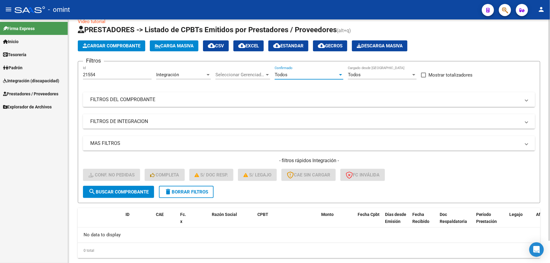
click at [122, 189] on span "search Buscar Comprobante" at bounding box center [118, 191] width 60 height 5
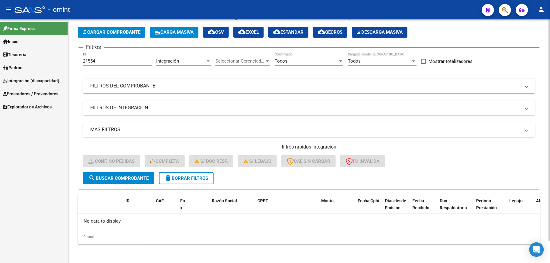
scroll to position [0, 0]
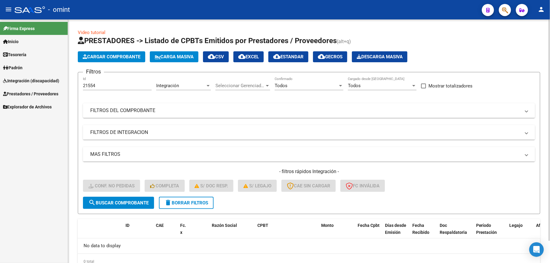
click at [100, 89] on div "21554 Id" at bounding box center [117, 83] width 69 height 13
click at [99, 87] on input "21554" at bounding box center [117, 85] width 69 height 5
type input "2"
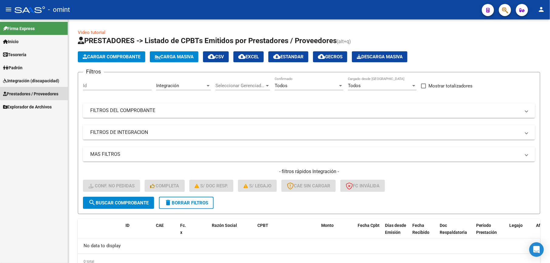
click at [35, 92] on span "Prestadores / Proveedores" at bounding box center [30, 94] width 55 height 7
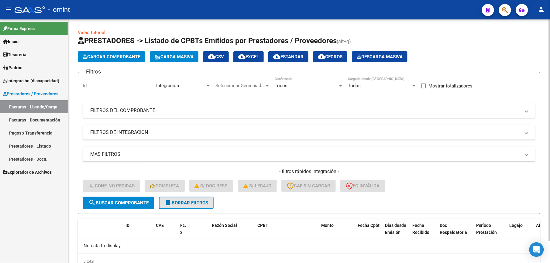
click at [195, 198] on button "delete Borrar Filtros" at bounding box center [186, 203] width 55 height 12
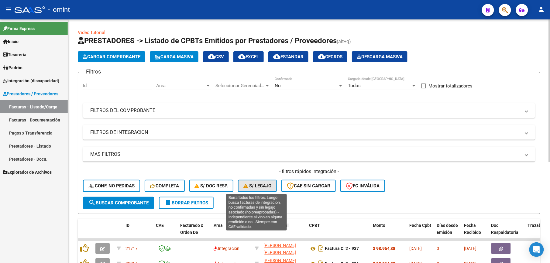
click at [252, 183] on button "S/ legajo" at bounding box center [257, 186] width 39 height 12
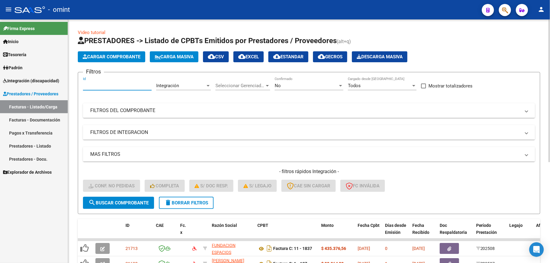
click at [103, 84] on input "Id" at bounding box center [117, 85] width 69 height 5
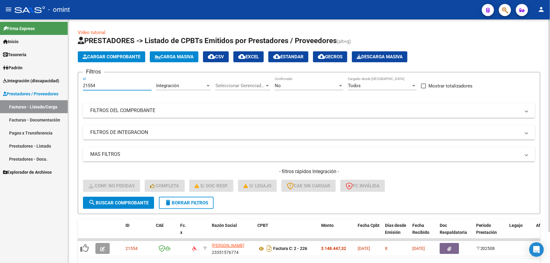
type input "21554"
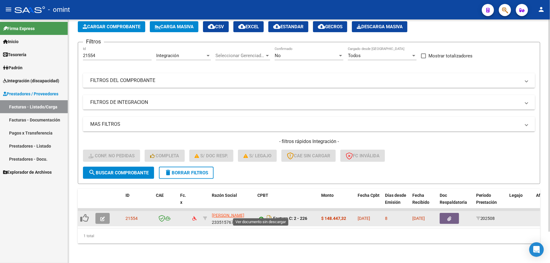
click at [262, 215] on icon at bounding box center [261, 218] width 8 height 7
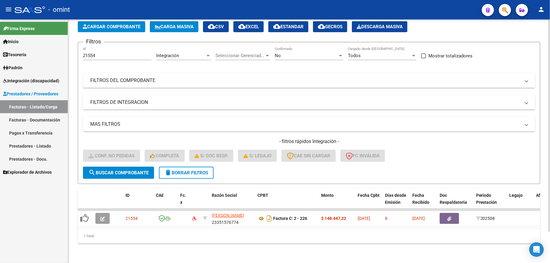
scroll to position [0, 0]
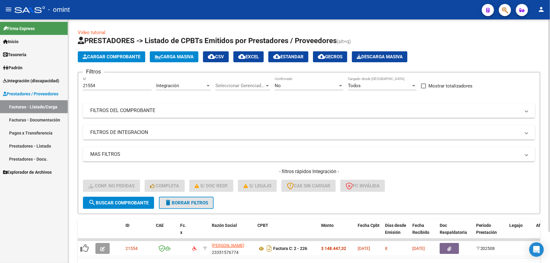
click at [188, 205] on span "delete Borrar Filtros" at bounding box center [186, 202] width 44 height 5
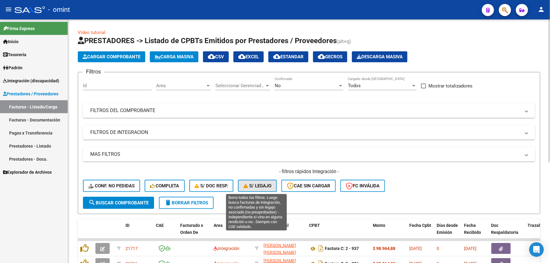
click at [260, 185] on span "S/ legajo" at bounding box center [257, 185] width 28 height 5
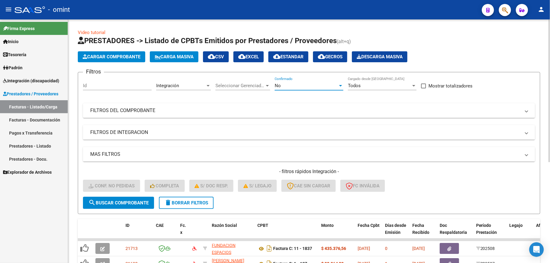
click at [291, 84] on div "No" at bounding box center [306, 85] width 63 height 5
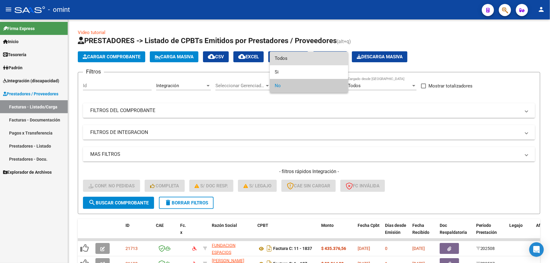
click at [301, 53] on span "Todos" at bounding box center [309, 59] width 69 height 14
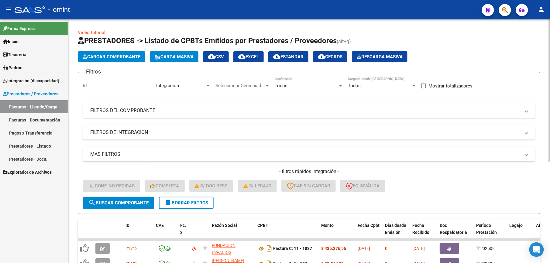
click at [150, 110] on mat-panel-title "FILTROS DEL COMPROBANTE" at bounding box center [305, 110] width 430 height 7
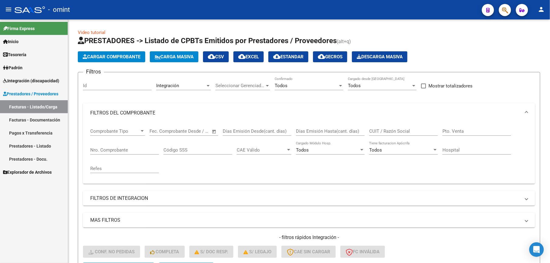
click at [35, 117] on link "Facturas - Documentación" at bounding box center [34, 119] width 68 height 13
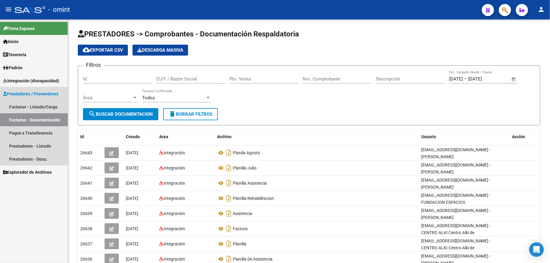
click at [42, 95] on span "Prestadores / Proveedores" at bounding box center [30, 94] width 55 height 7
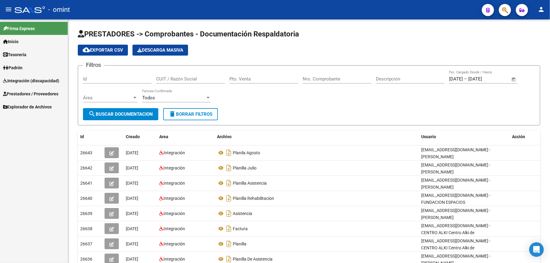
click at [42, 95] on span "Prestadores / Proveedores" at bounding box center [30, 94] width 55 height 7
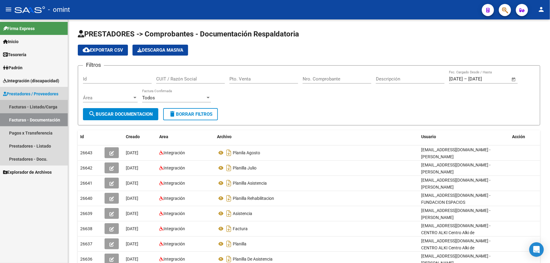
click at [49, 103] on link "Facturas - Listado/Carga" at bounding box center [34, 106] width 68 height 13
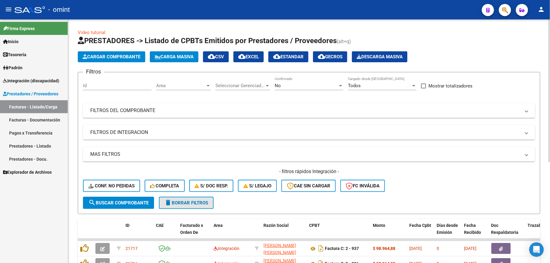
click at [191, 201] on span "delete Borrar Filtros" at bounding box center [186, 202] width 44 height 5
click at [136, 112] on mat-panel-title "FILTROS DEL COMPROBANTE" at bounding box center [305, 110] width 430 height 7
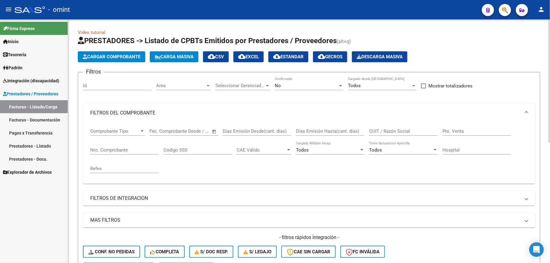
click at [142, 204] on mat-expansion-panel-header "FILTROS DE INTEGRACION" at bounding box center [309, 198] width 452 height 15
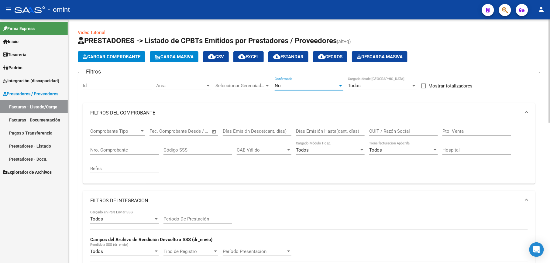
click at [322, 87] on div "No" at bounding box center [306, 85] width 63 height 5
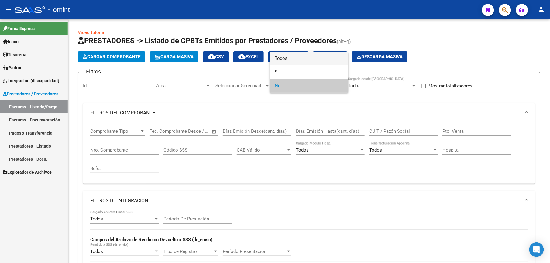
click at [286, 60] on span "Todos" at bounding box center [309, 59] width 69 height 14
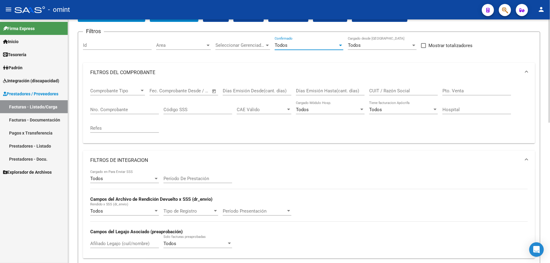
scroll to position [81, 0]
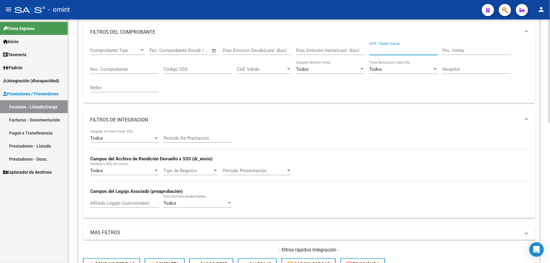
click at [398, 49] on input "CUIT / Razón Social" at bounding box center [403, 50] width 69 height 5
paste input "27343704017"
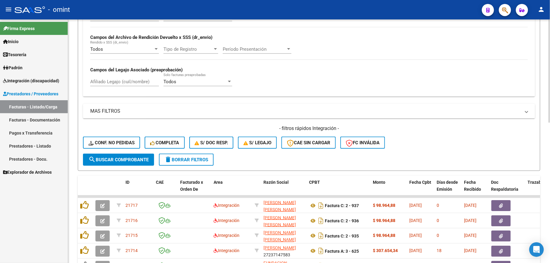
type input "27343704017"
click at [100, 157] on span "search Buscar Comprobante" at bounding box center [118, 159] width 60 height 5
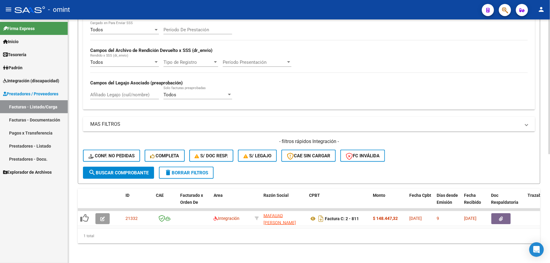
scroll to position [196, 0]
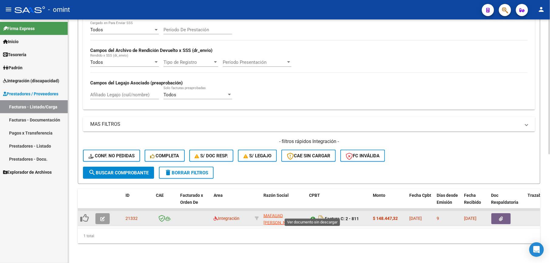
click at [314, 215] on icon at bounding box center [313, 218] width 8 height 7
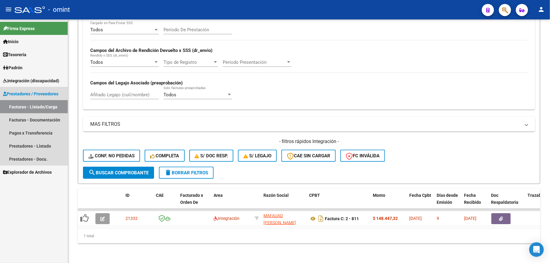
click at [49, 107] on link "Facturas - Listado/Carga" at bounding box center [34, 106] width 68 height 13
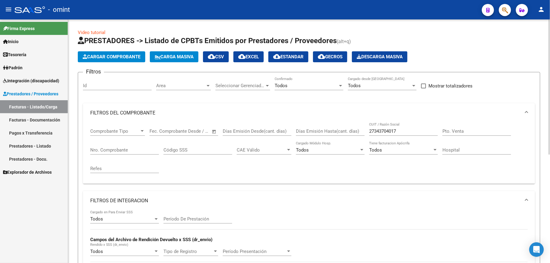
scroll to position [162, 0]
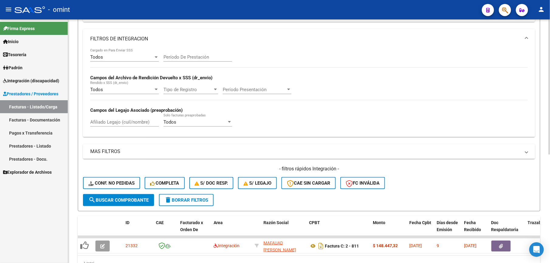
click at [187, 196] on button "delete Borrar Filtros" at bounding box center [186, 200] width 55 height 12
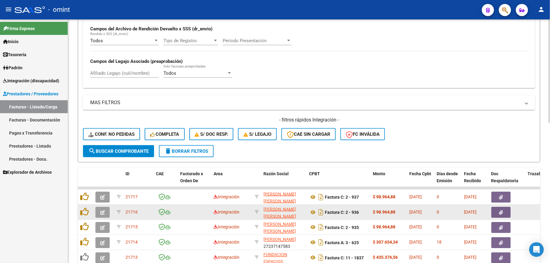
scroll to position [171, 0]
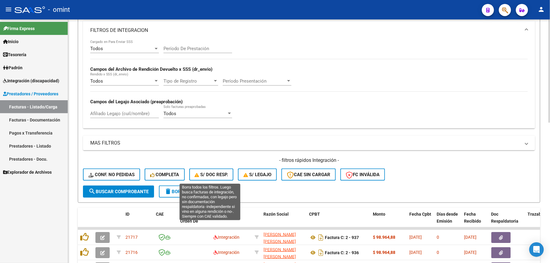
click at [221, 170] on button "S/ Doc Resp." at bounding box center [211, 175] width 44 height 12
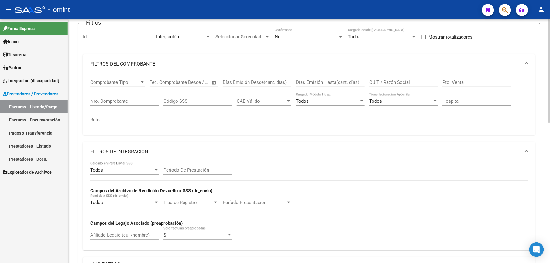
scroll to position [0, 0]
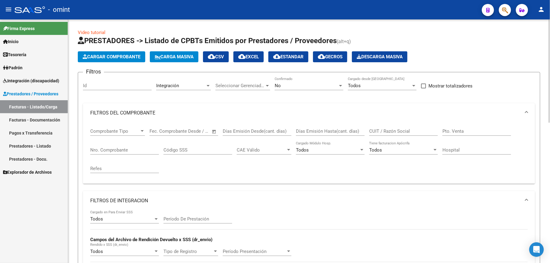
click at [97, 79] on div "Id" at bounding box center [117, 83] width 69 height 13
click at [99, 87] on input "Id" at bounding box center [117, 85] width 69 height 5
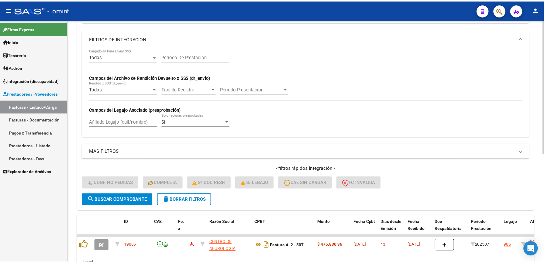
scroll to position [196, 0]
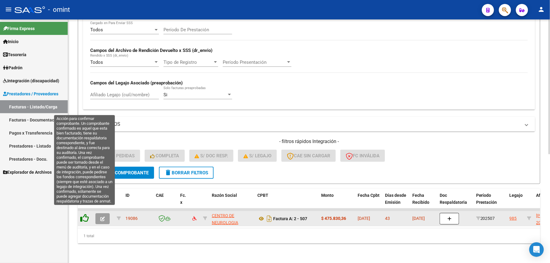
type input "19086"
click at [84, 214] on icon at bounding box center [84, 218] width 9 height 9
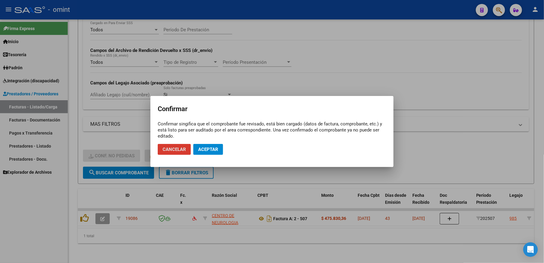
click at [179, 146] on button "Cancelar" at bounding box center [174, 149] width 33 height 11
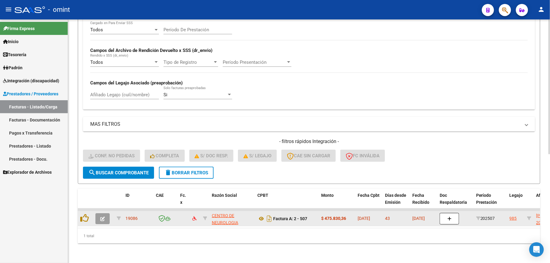
click at [105, 213] on button "button" at bounding box center [102, 218] width 14 height 11
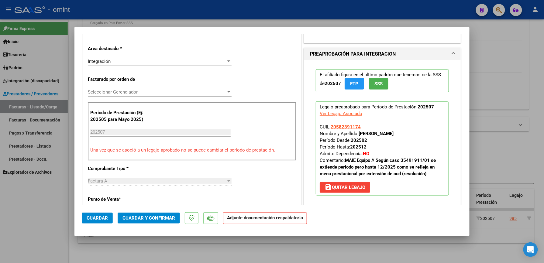
scroll to position [0, 0]
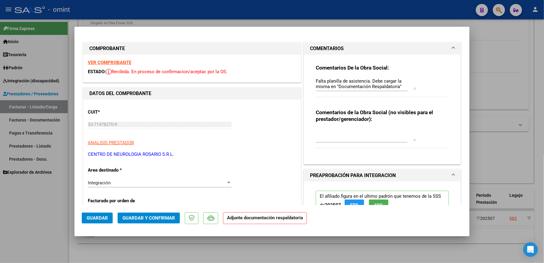
click at [107, 63] on strong "VER COMPROBANTE" at bounding box center [109, 62] width 43 height 5
click at [494, 75] on div at bounding box center [272, 131] width 544 height 263
type input "$ 0,00"
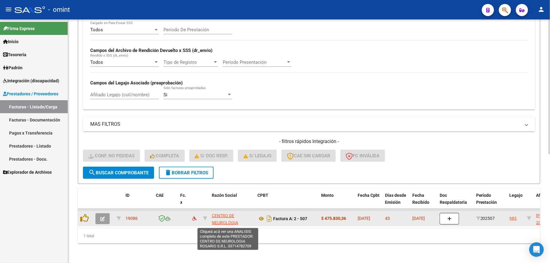
click at [227, 213] on span "CENTRO DE NEUROLOGIA ROSARIO S.R.L." at bounding box center [227, 222] width 30 height 19
type textarea "33714782709"
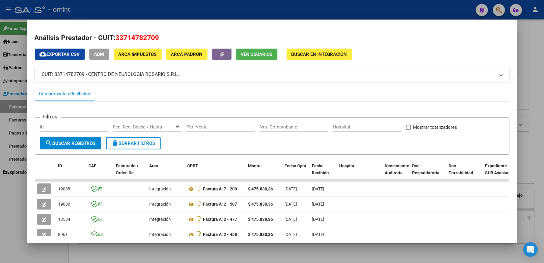
click at [524, 58] on div at bounding box center [272, 131] width 544 height 263
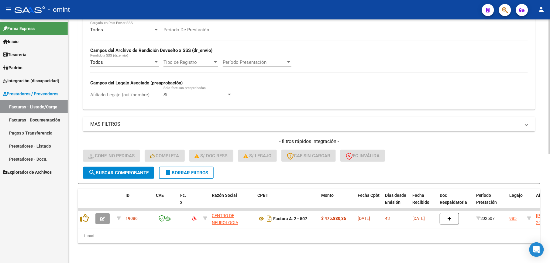
click at [440, 102] on div "Todos Cargado en Para Enviar SSS Período De Prestación Campos del Archivo de Re…" at bounding box center [309, 65] width 452 height 88
click at [25, 103] on link "Facturas - Listado/Carga" at bounding box center [34, 106] width 68 height 13
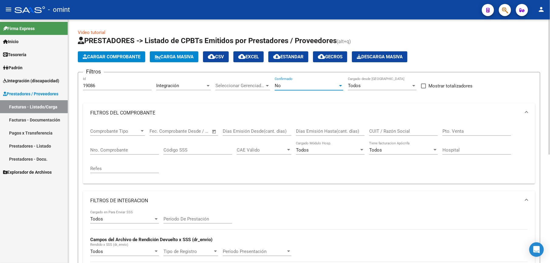
click at [298, 88] on div "No" at bounding box center [306, 85] width 63 height 5
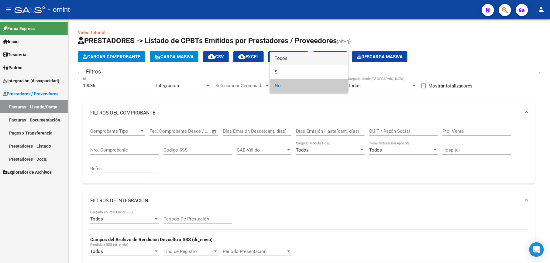
click at [284, 58] on span "Todos" at bounding box center [309, 59] width 69 height 14
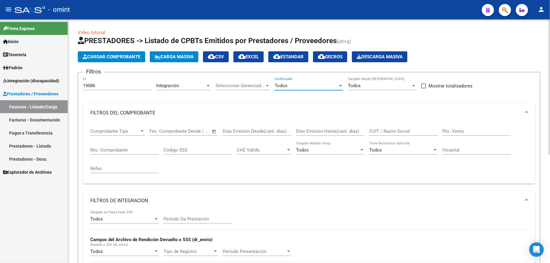
click at [96, 84] on input "19086" at bounding box center [117, 85] width 69 height 5
drag, startPoint x: 96, startPoint y: 84, endPoint x: 69, endPoint y: 84, distance: 27.4
click at [69, 84] on div "Video tutorial PRESTADORES -> Listado de CPBTs Emitidos por Prestadores / Prove…" at bounding box center [309, 235] width 482 height 433
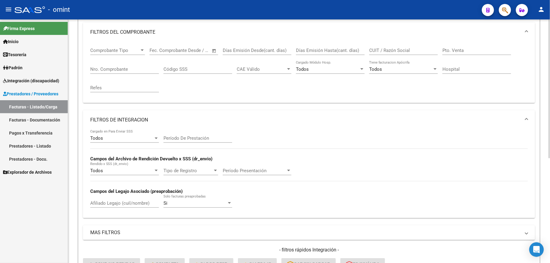
scroll to position [185, 0]
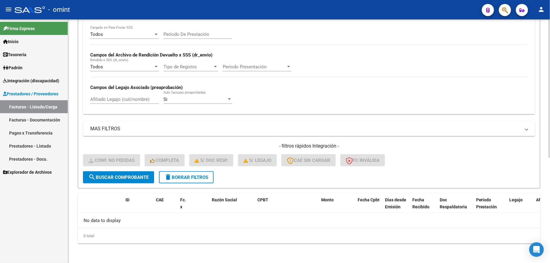
type input "11189"
click at [115, 173] on button "search Buscar Comprobante" at bounding box center [118, 177] width 71 height 12
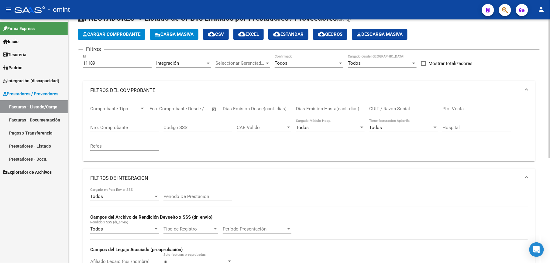
scroll to position [0, 0]
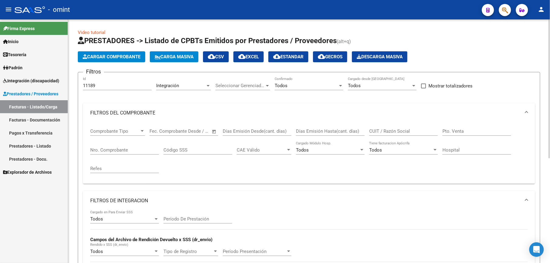
click at [383, 128] on div "CUIT / Razón Social" at bounding box center [403, 129] width 69 height 13
paste input "27126615693"
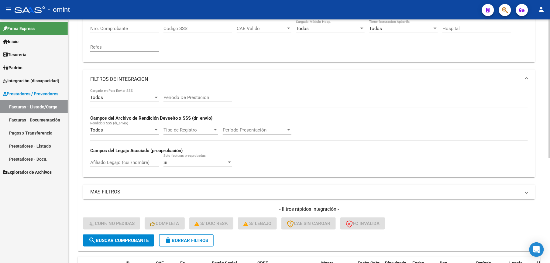
type input "27126615693"
click at [117, 245] on button "search Buscar Comprobante" at bounding box center [118, 241] width 71 height 12
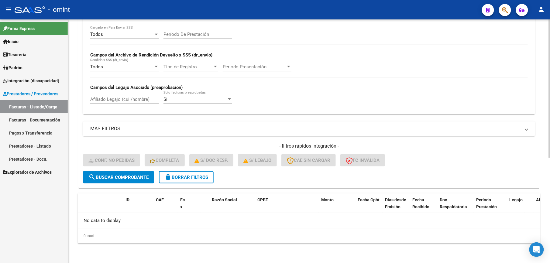
scroll to position [0, 0]
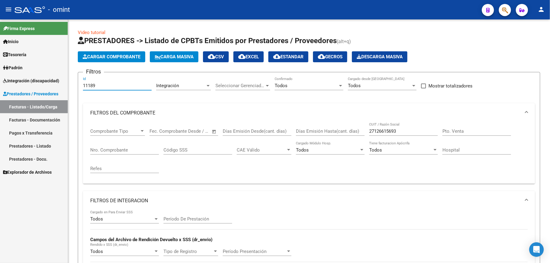
drag, startPoint x: 101, startPoint y: 84, endPoint x: 59, endPoint y: 84, distance: 41.9
click at [59, 84] on mat-sidenav-container "Firma Express Inicio Calendario SSS Instructivos Contacto OS Tesorería Extracto…" at bounding box center [275, 141] width 550 height 244
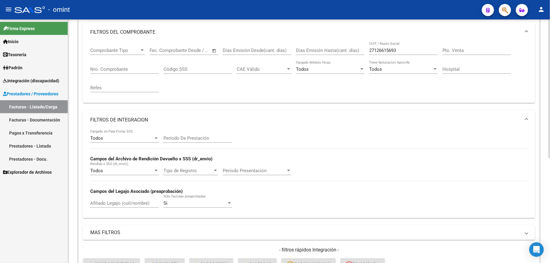
scroll to position [162, 0]
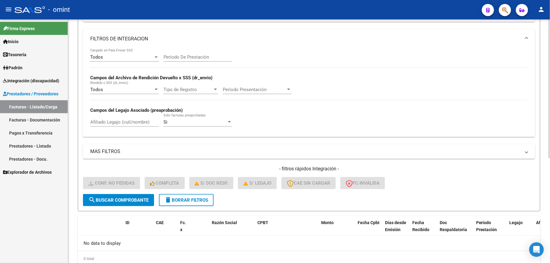
click at [125, 198] on span "search Buscar Comprobante" at bounding box center [118, 200] width 60 height 5
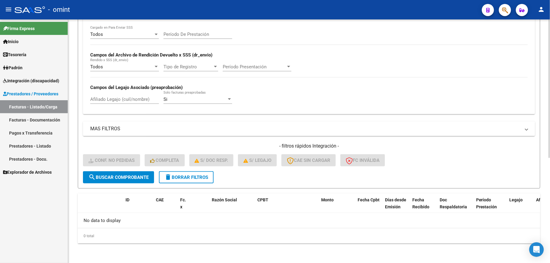
scroll to position [0, 0]
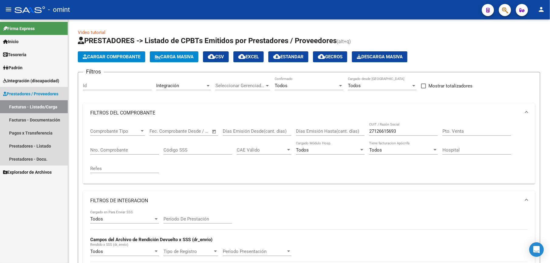
click at [35, 90] on link "Prestadores / Proveedores" at bounding box center [34, 93] width 68 height 13
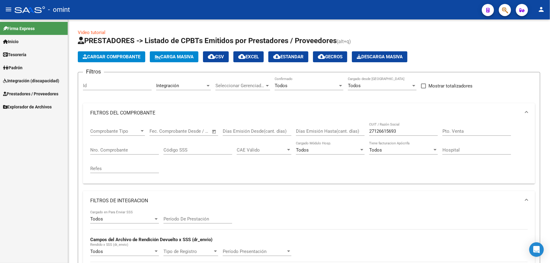
click at [35, 90] on link "Prestadores / Proveedores" at bounding box center [34, 93] width 68 height 13
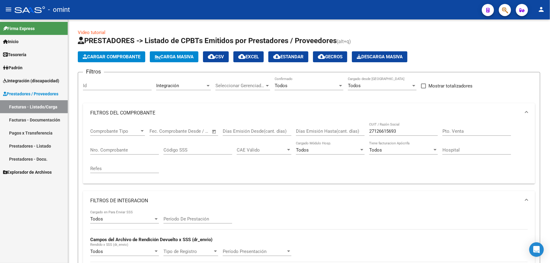
click at [45, 106] on link "Facturas - Listado/Carga" at bounding box center [34, 106] width 68 height 13
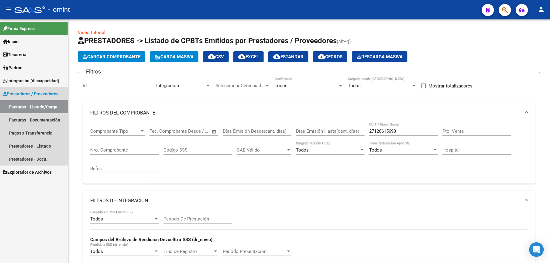
click at [22, 107] on link "Facturas - Listado/Carga" at bounding box center [34, 106] width 68 height 13
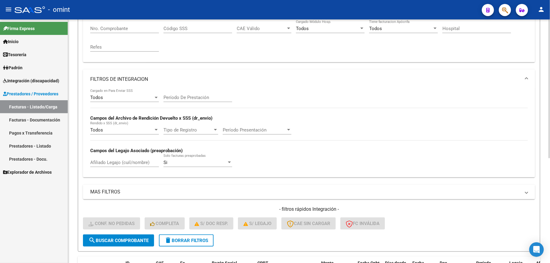
scroll to position [162, 0]
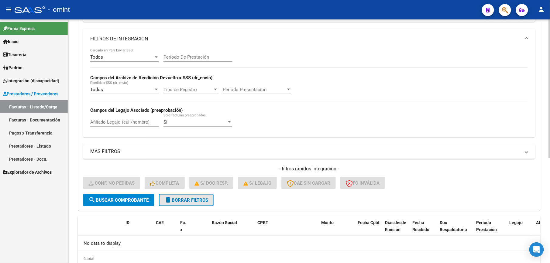
click at [189, 196] on button "delete Borrar Filtros" at bounding box center [186, 200] width 55 height 12
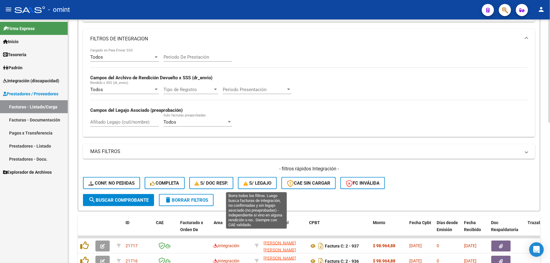
click at [259, 183] on span "S/ legajo" at bounding box center [257, 183] width 28 height 5
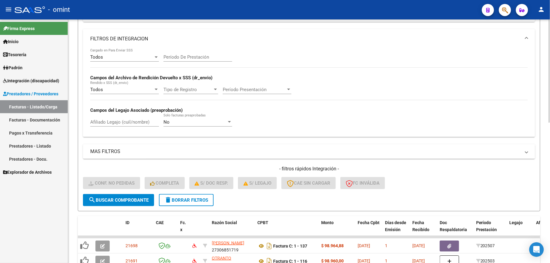
scroll to position [0, 0]
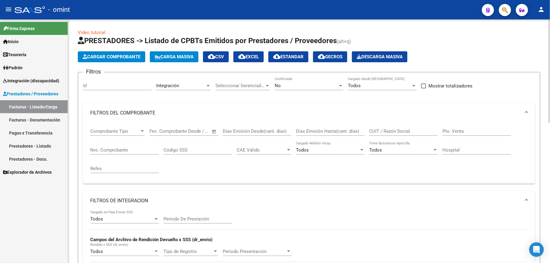
click at [104, 83] on div "Id" at bounding box center [117, 83] width 69 height 13
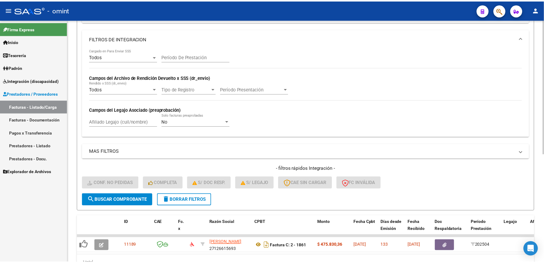
scroll to position [196, 0]
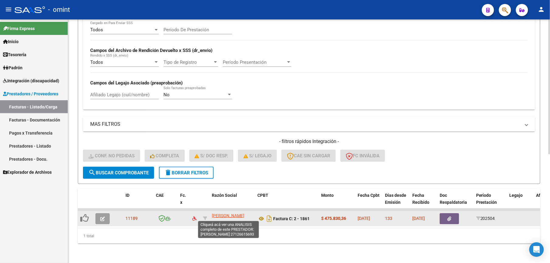
type input "11189"
click at [222, 213] on span "[PERSON_NAME]" at bounding box center [228, 215] width 33 height 5
type textarea "27126615693"
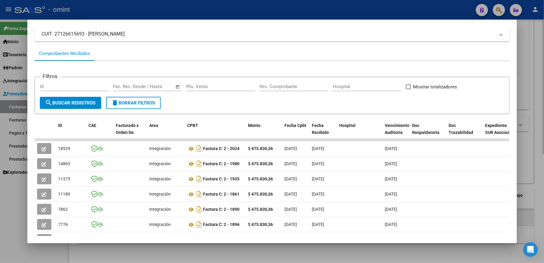
scroll to position [81, 0]
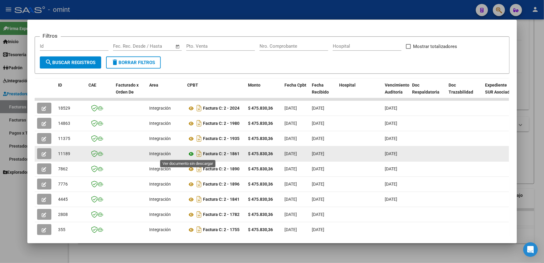
click at [188, 153] on icon at bounding box center [192, 153] width 8 height 7
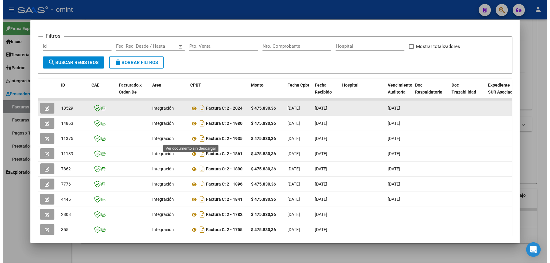
scroll to position [0, 0]
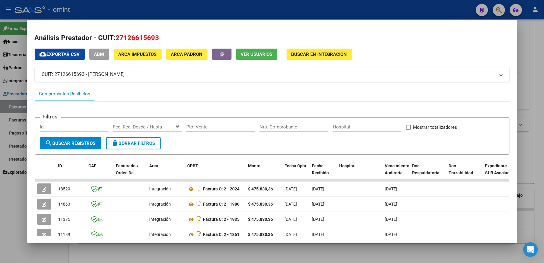
click at [521, 132] on div at bounding box center [272, 131] width 544 height 263
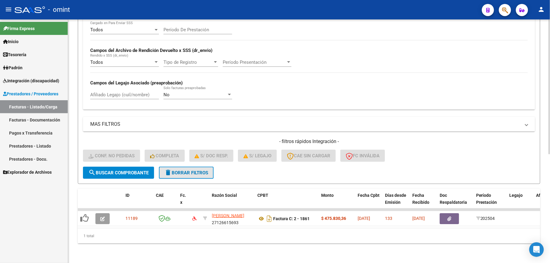
drag, startPoint x: 513, startPoint y: 132, endPoint x: 192, endPoint y: 165, distance: 322.7
click at [192, 170] on span "delete Borrar Filtros" at bounding box center [186, 172] width 44 height 5
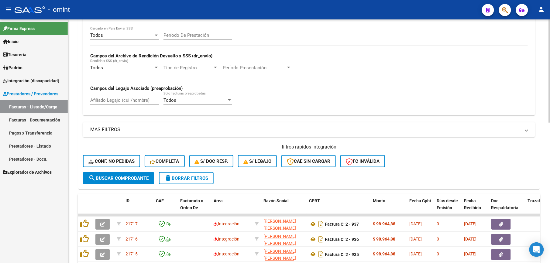
scroll to position [196, 0]
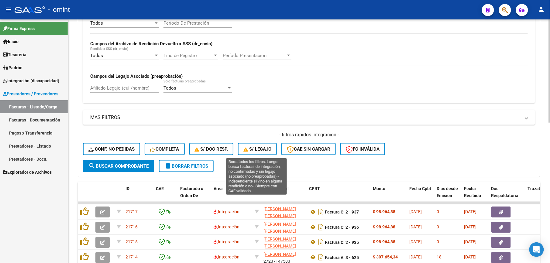
click at [259, 152] on span "S/ legajo" at bounding box center [257, 148] width 28 height 5
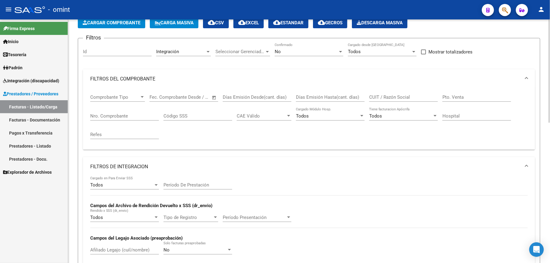
scroll to position [0, 0]
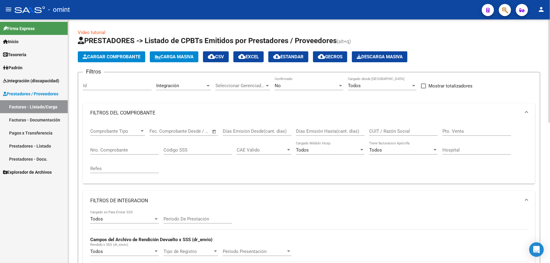
click at [100, 81] on div "Id" at bounding box center [117, 83] width 69 height 13
click at [99, 84] on input "Id" at bounding box center [117, 85] width 69 height 5
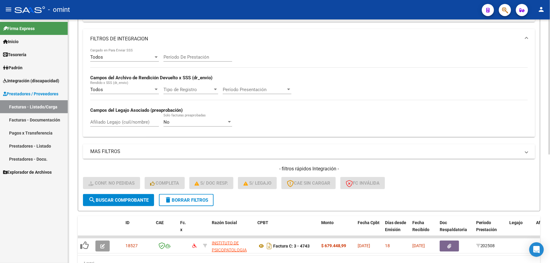
scroll to position [196, 0]
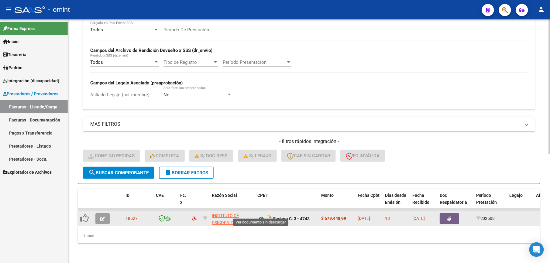
type input "18527"
click at [262, 215] on icon at bounding box center [261, 218] width 8 height 7
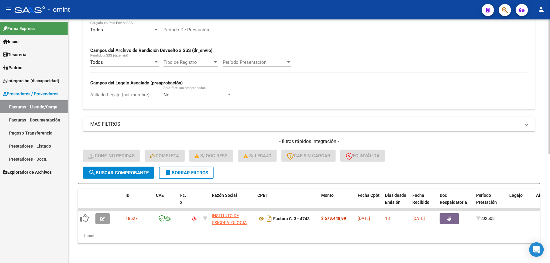
click at [198, 170] on span "delete Borrar Filtros" at bounding box center [186, 172] width 44 height 5
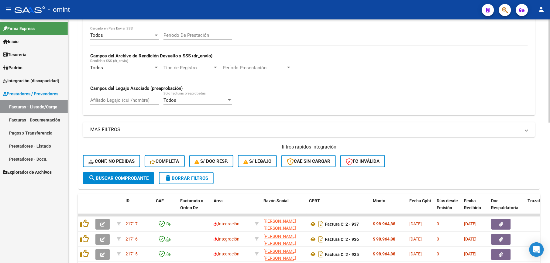
click at [253, 161] on form "Filtros Id Area Area Seleccionar Gerenciador Seleccionar Gerenciador No Confirm…" at bounding box center [309, 38] width 463 height 301
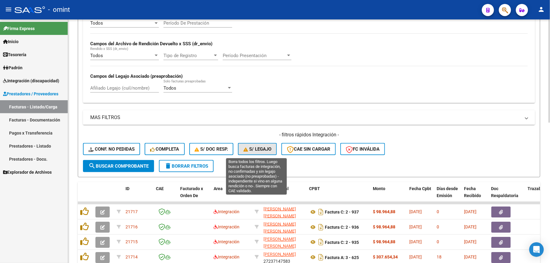
click at [254, 151] on span "S/ legajo" at bounding box center [257, 148] width 28 height 5
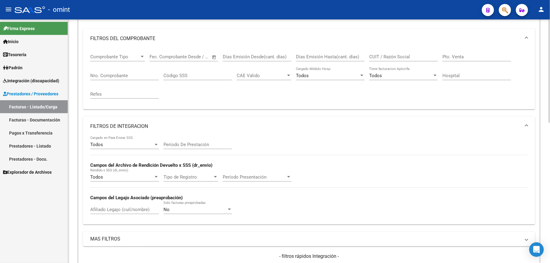
scroll to position [0, 0]
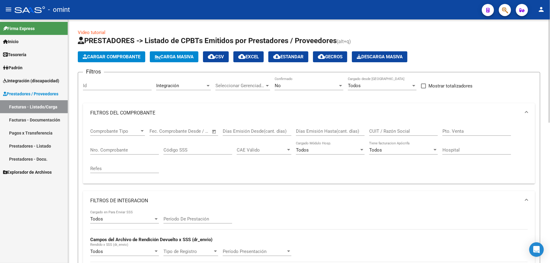
click at [106, 88] on input "Id" at bounding box center [117, 85] width 69 height 5
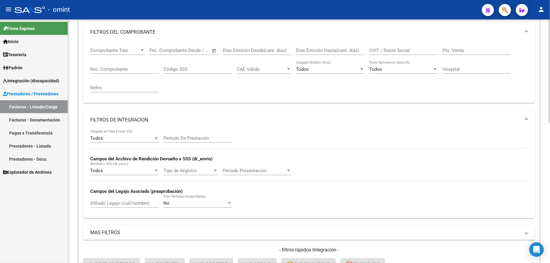
scroll to position [162, 0]
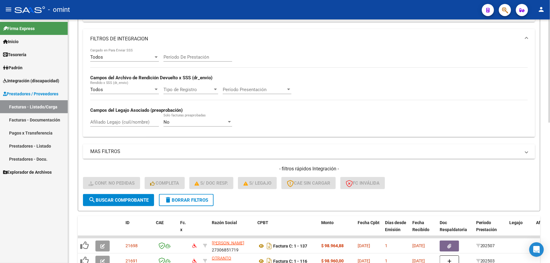
type input "18885"
click at [121, 201] on span "search Buscar Comprobante" at bounding box center [118, 200] width 60 height 5
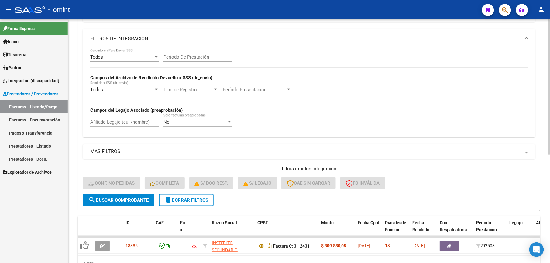
scroll to position [196, 0]
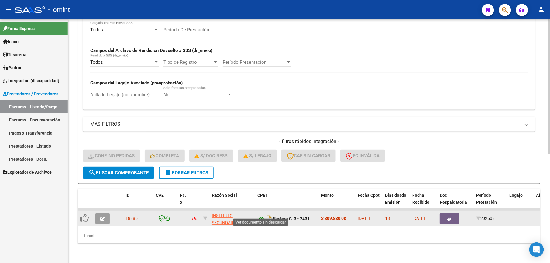
click at [261, 215] on icon at bounding box center [261, 218] width 8 height 7
click at [262, 215] on icon at bounding box center [261, 218] width 8 height 7
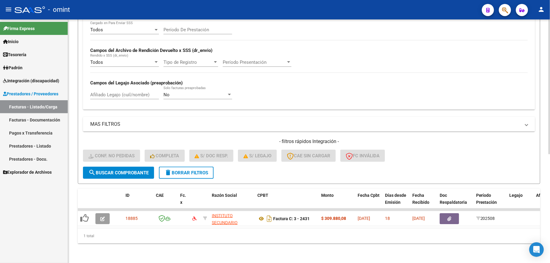
click at [193, 170] on span "delete Borrar Filtros" at bounding box center [186, 172] width 44 height 5
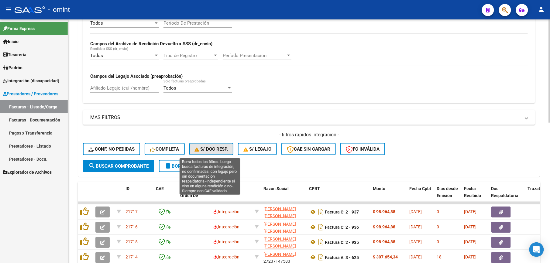
click at [217, 148] on span "S/ Doc Resp." at bounding box center [211, 148] width 33 height 5
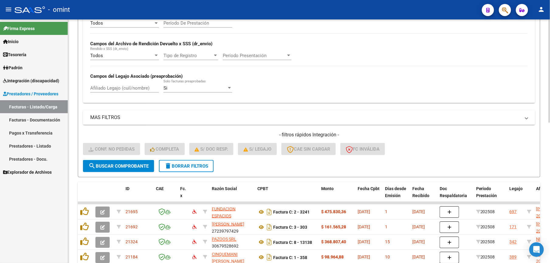
scroll to position [34, 0]
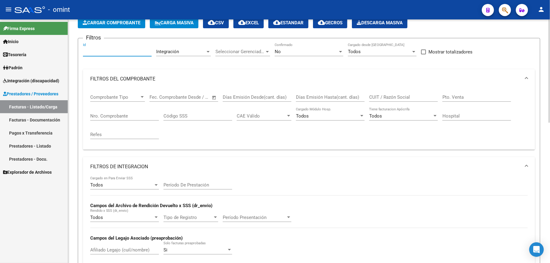
click at [102, 52] on input "Id" at bounding box center [117, 51] width 69 height 5
paste input "20929"
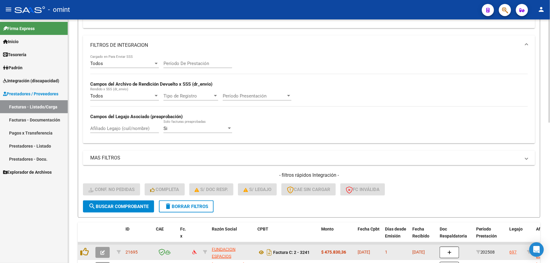
scroll to position [196, 0]
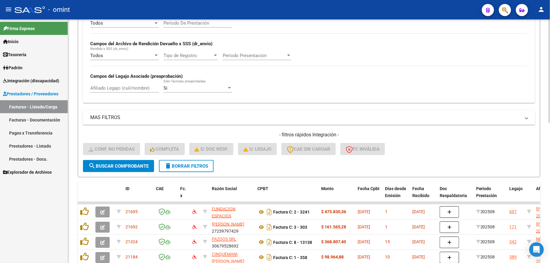
type input "20929"
click at [122, 164] on span "search Buscar Comprobante" at bounding box center [118, 166] width 60 height 5
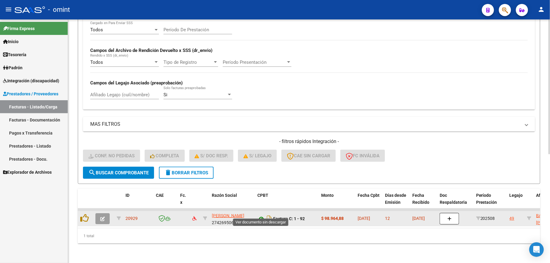
click at [259, 215] on icon at bounding box center [261, 218] width 8 height 7
click at [104, 217] on icon "button" at bounding box center [102, 219] width 5 height 5
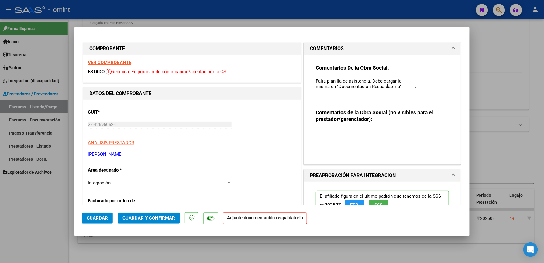
click at [510, 59] on div at bounding box center [272, 131] width 544 height 263
type input "$ 0,00"
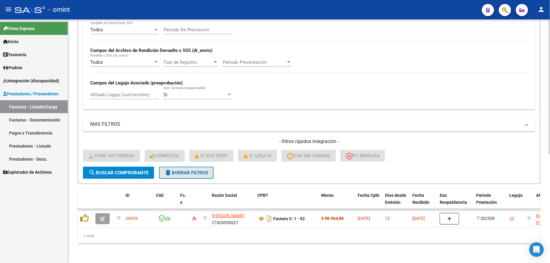
click at [191, 167] on button "delete Borrar Filtros" at bounding box center [186, 173] width 55 height 12
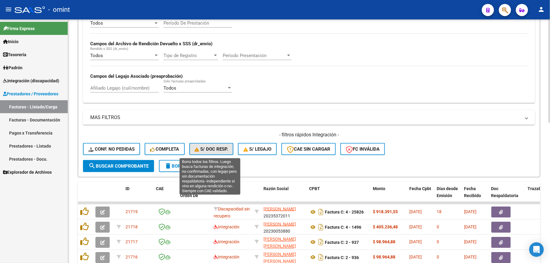
click at [212, 151] on span "S/ Doc Resp." at bounding box center [211, 148] width 33 height 5
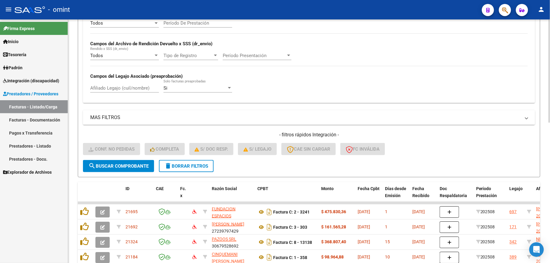
scroll to position [0, 0]
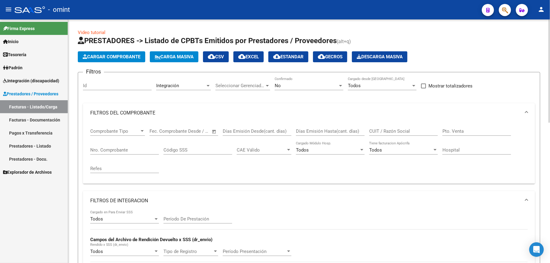
click at [103, 81] on div "Id" at bounding box center [117, 83] width 69 height 13
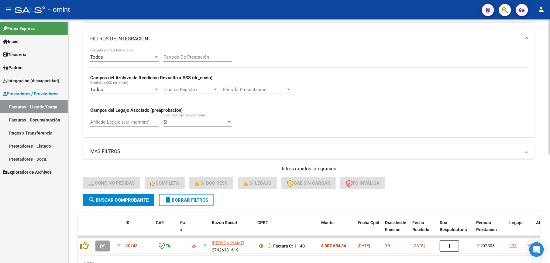
scroll to position [196, 0]
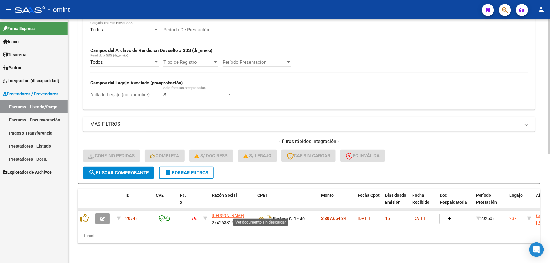
click at [261, 215] on icon at bounding box center [261, 218] width 8 height 7
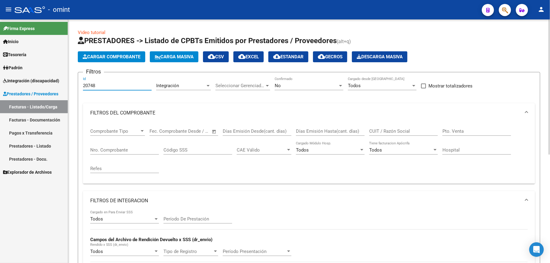
drag, startPoint x: 99, startPoint y: 86, endPoint x: 74, endPoint y: 86, distance: 24.9
click at [74, 86] on div "Video tutorial PRESTADORES -> Listado de CPBTs Emitidos por Prestadores / Prove…" at bounding box center [309, 235] width 482 height 433
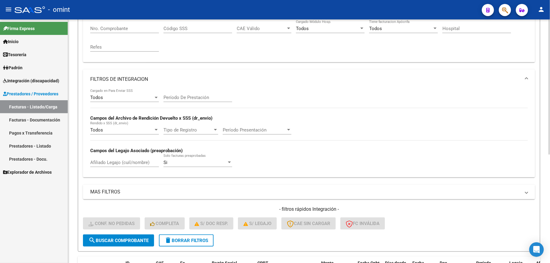
type input "19086"
click at [112, 244] on button "search Buscar Comprobante" at bounding box center [118, 241] width 71 height 12
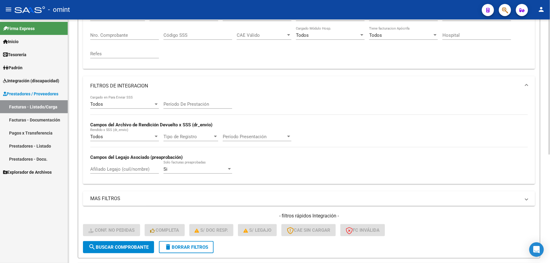
scroll to position [196, 0]
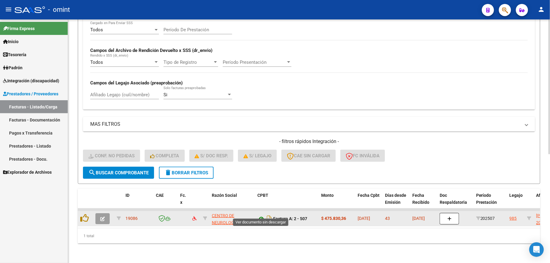
click at [263, 215] on icon at bounding box center [261, 218] width 8 height 7
